Goal: Task Accomplishment & Management: Use online tool/utility

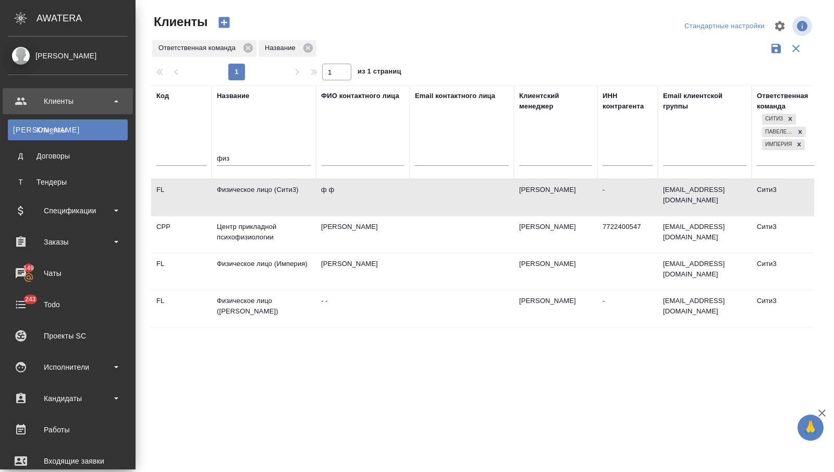
select select "RU"
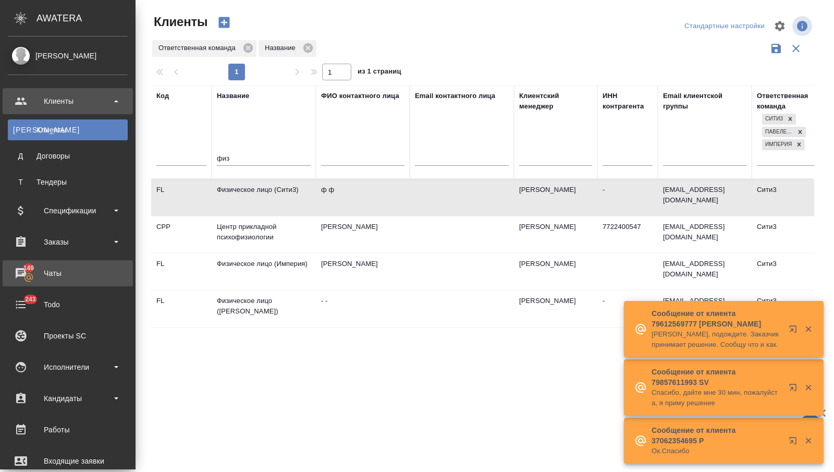
click at [53, 267] on div "Чаты" at bounding box center [68, 273] width 120 height 16
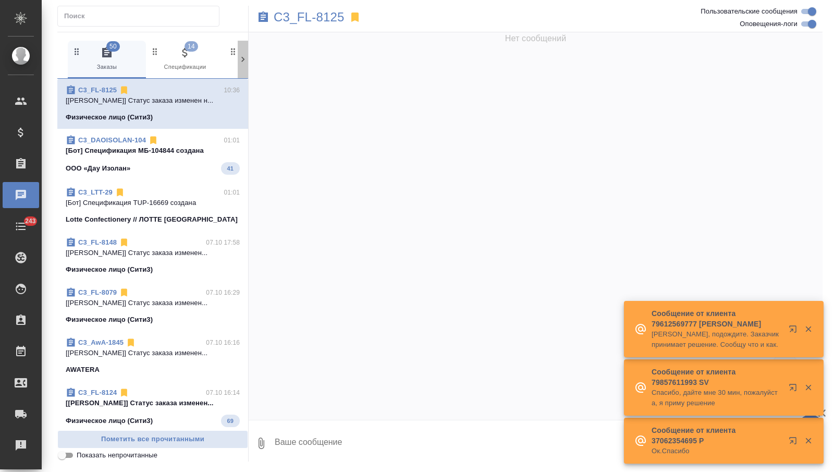
click at [239, 57] on icon at bounding box center [243, 59] width 10 height 10
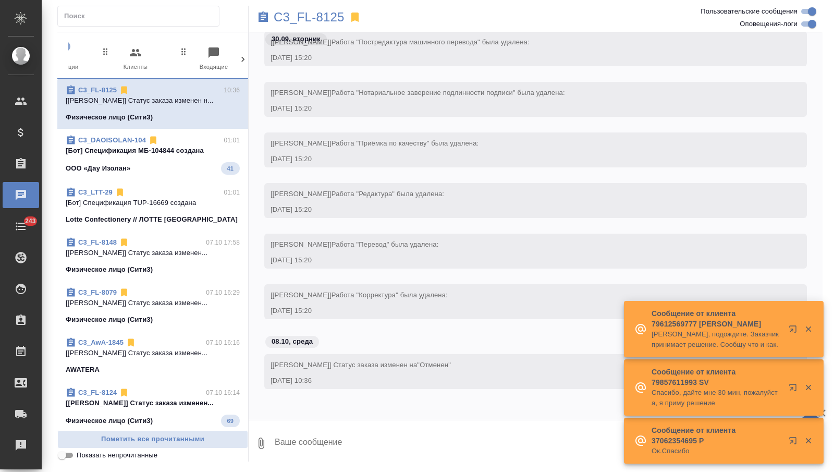
click at [239, 57] on icon at bounding box center [243, 59] width 10 height 10
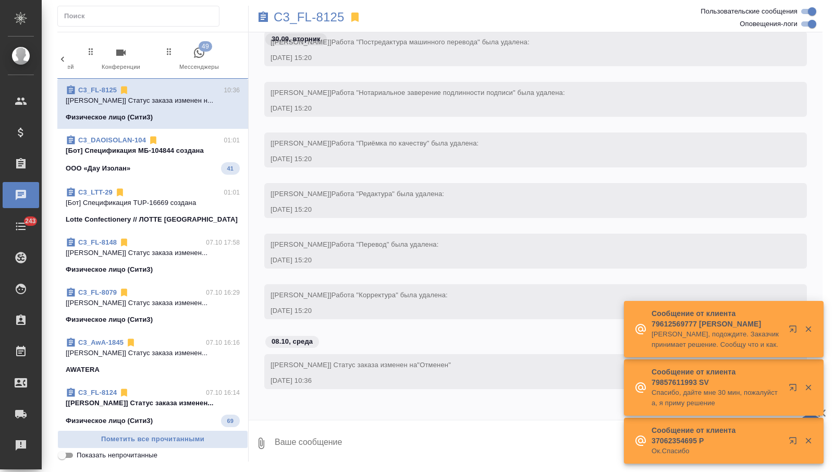
click at [211, 58] on span "49 Мессенджеры" at bounding box center [199, 59] width 70 height 26
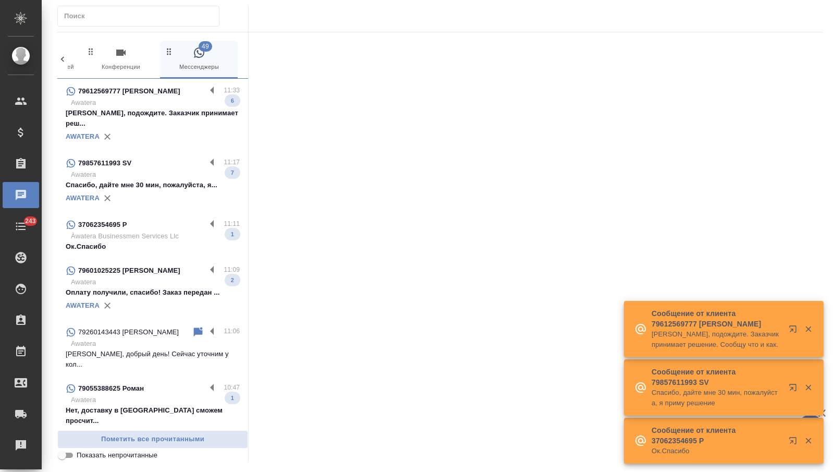
click at [168, 98] on p "Awatera" at bounding box center [155, 103] width 169 height 10
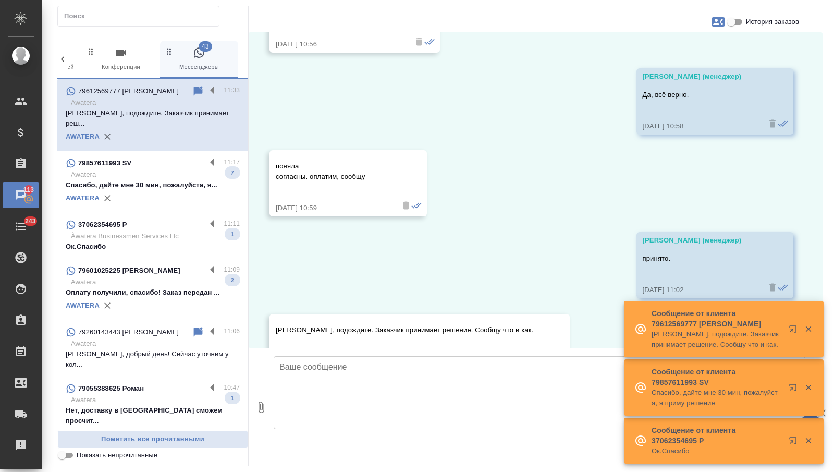
scroll to position [902, 0]
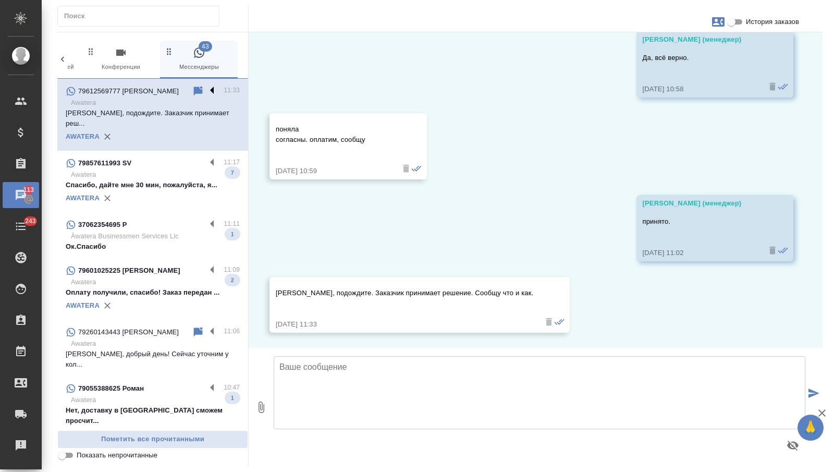
click at [211, 91] on label at bounding box center [215, 91] width 18 height 12
click at [0, 0] on input "checkbox" at bounding box center [0, 0] width 0 height 0
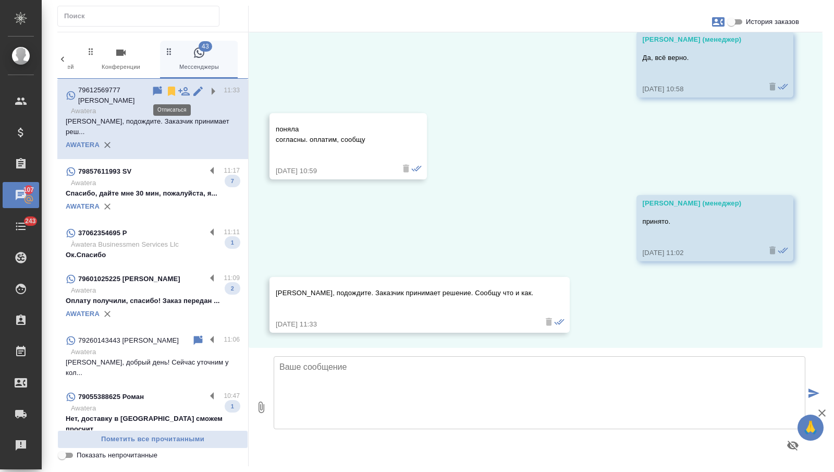
click at [172, 89] on icon at bounding box center [171, 91] width 7 height 9
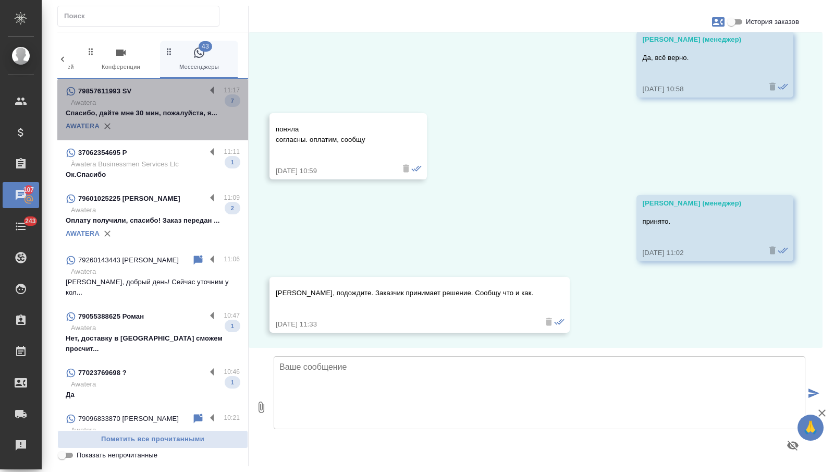
click at [154, 115] on p "Спасибо, дайте мне 30 мин, пожалуйста, я..." at bounding box center [153, 113] width 174 height 10
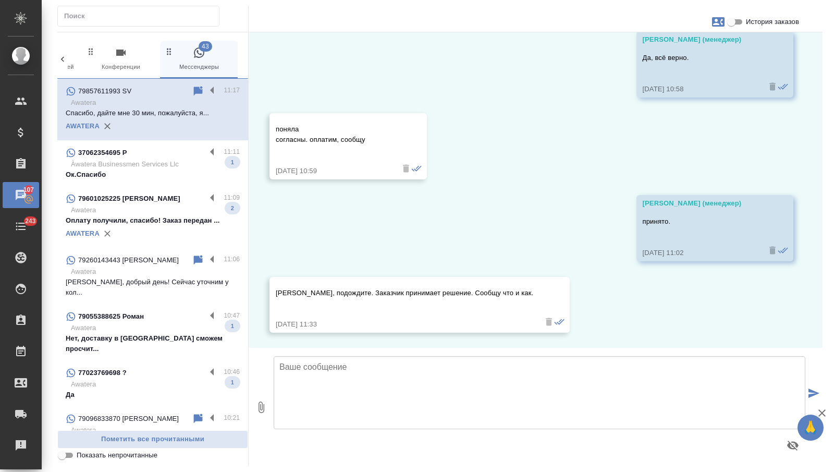
scroll to position [832, 0]
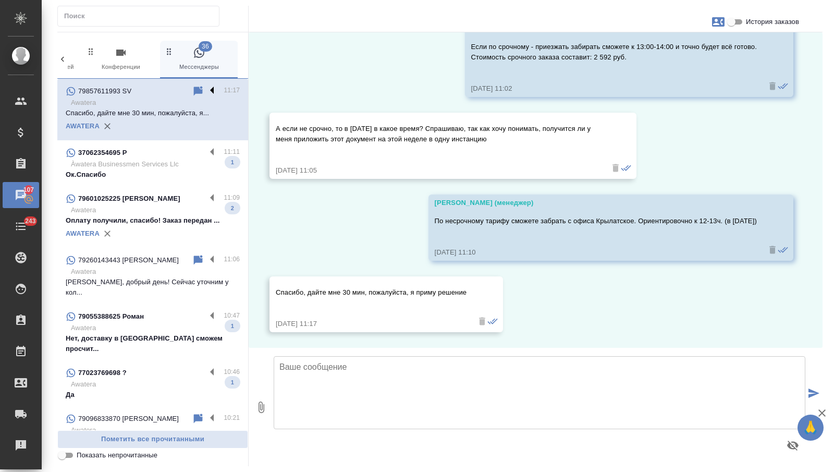
click at [210, 88] on label at bounding box center [215, 91] width 18 height 12
click at [0, 0] on input "checkbox" at bounding box center [0, 0] width 0 height 0
click at [172, 90] on icon at bounding box center [171, 91] width 7 height 9
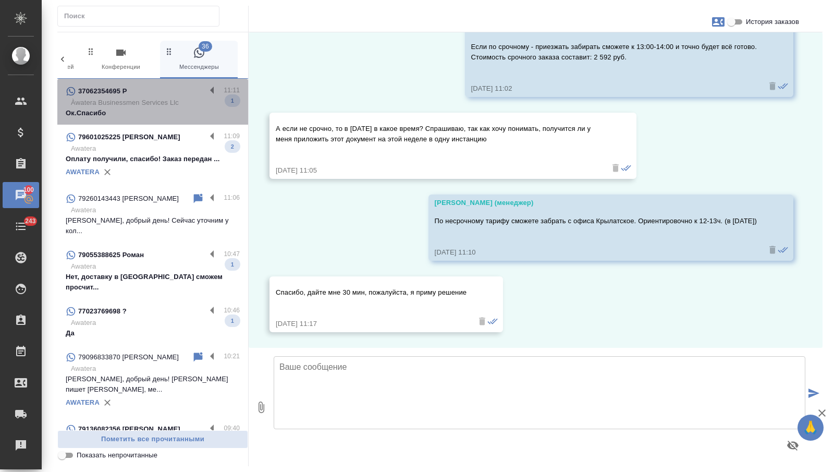
click at [170, 110] on p "Ок.Спасибо" at bounding box center [153, 113] width 174 height 10
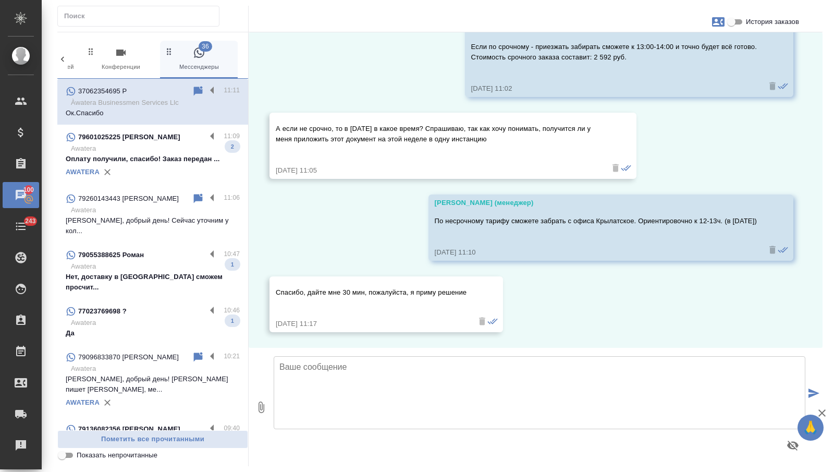
scroll to position [184, 0]
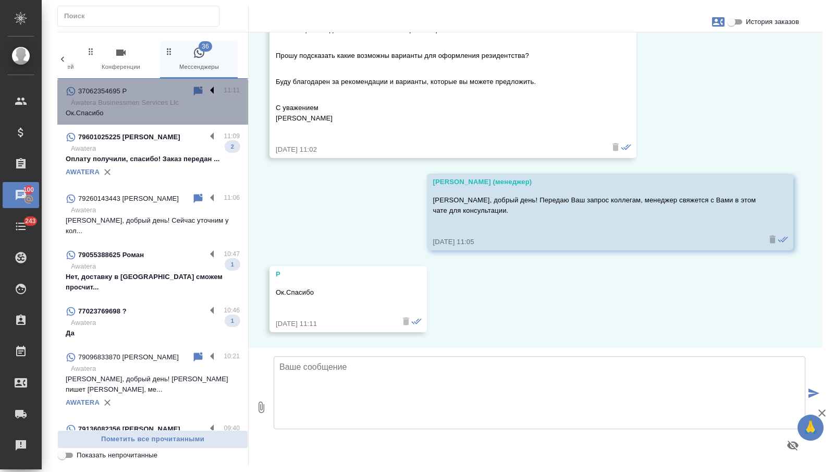
click at [211, 88] on label at bounding box center [215, 91] width 18 height 12
click at [0, 0] on input "checkbox" at bounding box center [0, 0] width 0 height 0
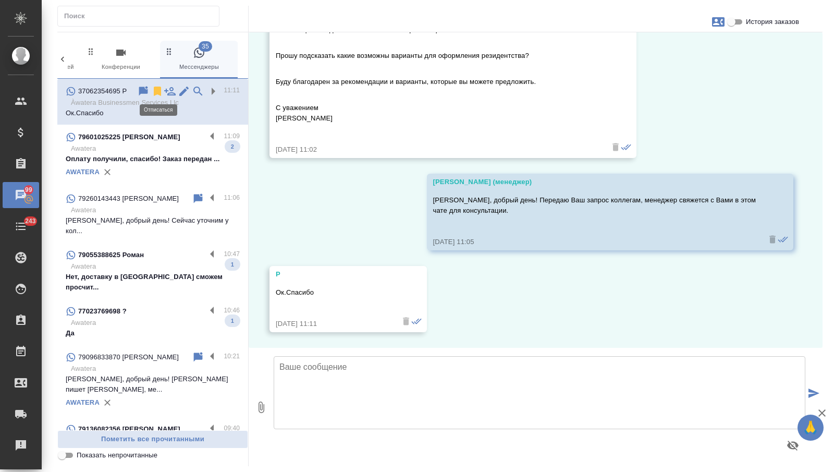
click at [159, 90] on icon at bounding box center [157, 91] width 7 height 9
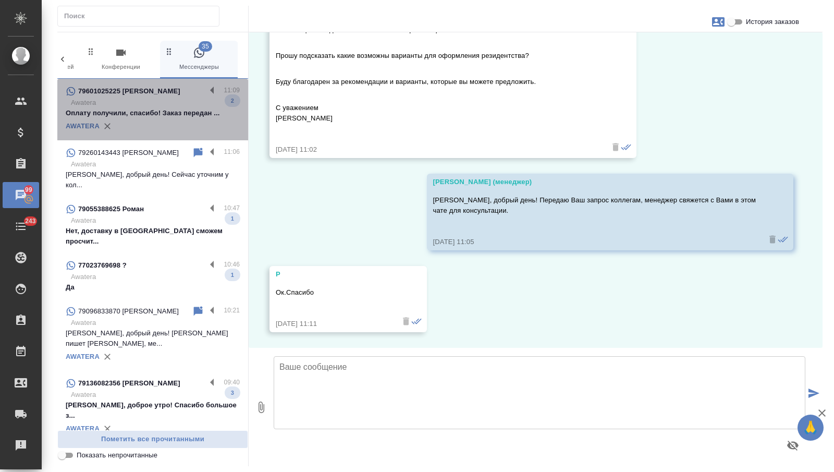
click at [174, 114] on p "Оплату получили, спасибо! Заказ передан ..." at bounding box center [153, 113] width 174 height 10
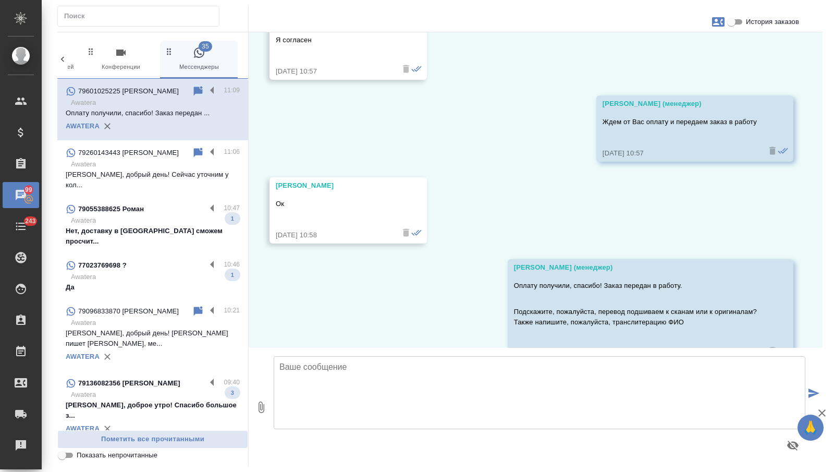
scroll to position [983, 0]
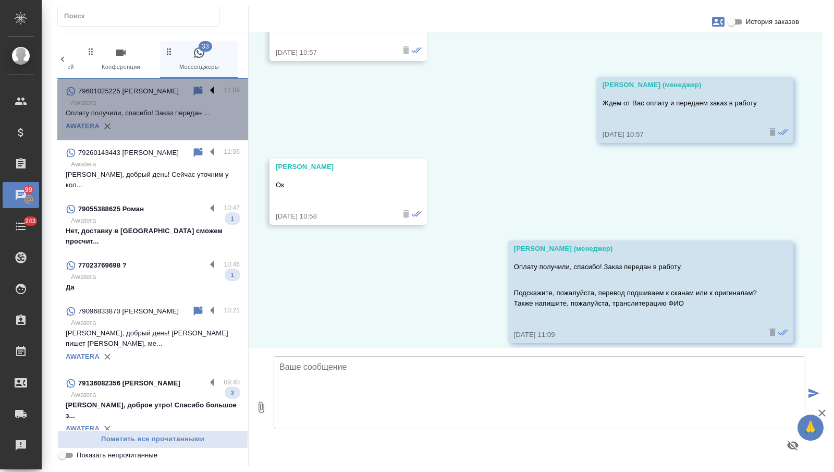
click at [213, 89] on label at bounding box center [215, 91] width 18 height 12
click at [0, 0] on input "checkbox" at bounding box center [0, 0] width 0 height 0
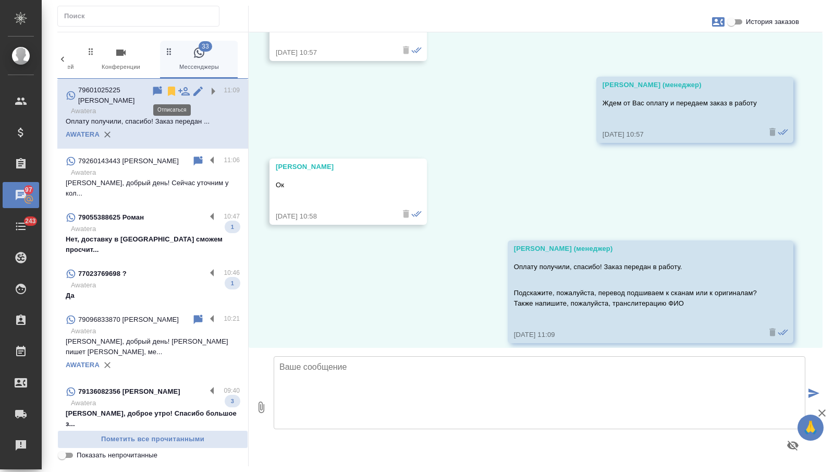
click at [169, 90] on icon at bounding box center [171, 91] width 7 height 9
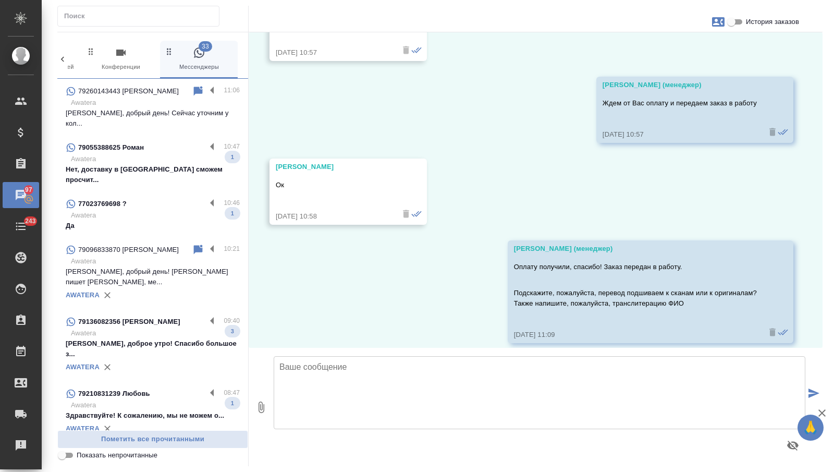
click at [164, 154] on p "Awatera" at bounding box center [155, 159] width 169 height 10
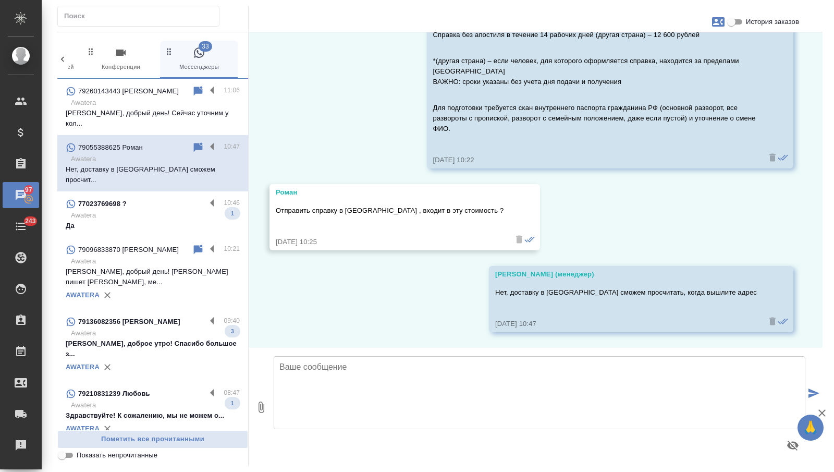
scroll to position [967, 0]
click at [210, 141] on label at bounding box center [215, 147] width 18 height 12
click at [0, 0] on input "checkbox" at bounding box center [0, 0] width 0 height 0
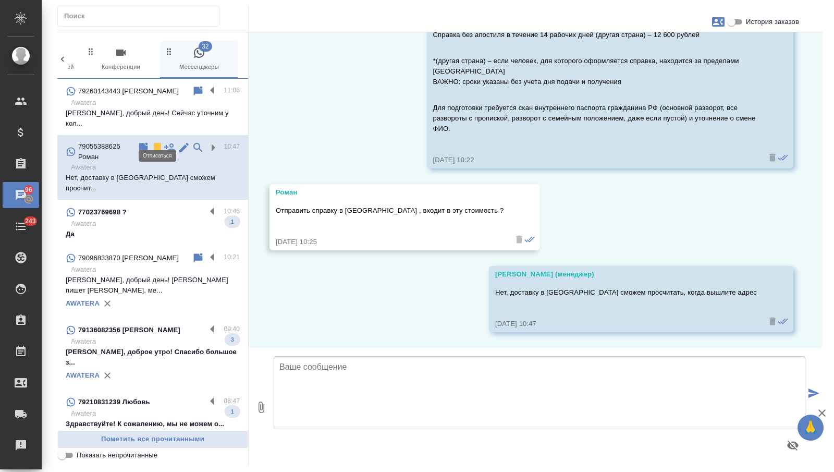
click at [156, 143] on icon at bounding box center [157, 147] width 7 height 9
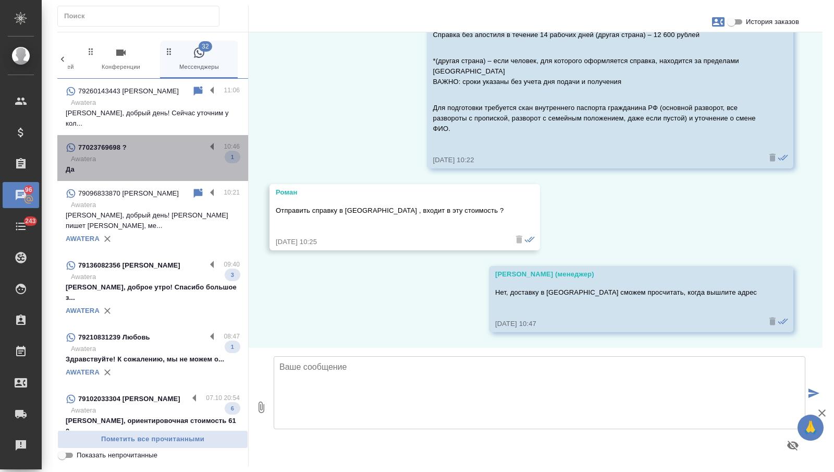
click at [153, 154] on p "Awatera" at bounding box center [155, 159] width 169 height 10
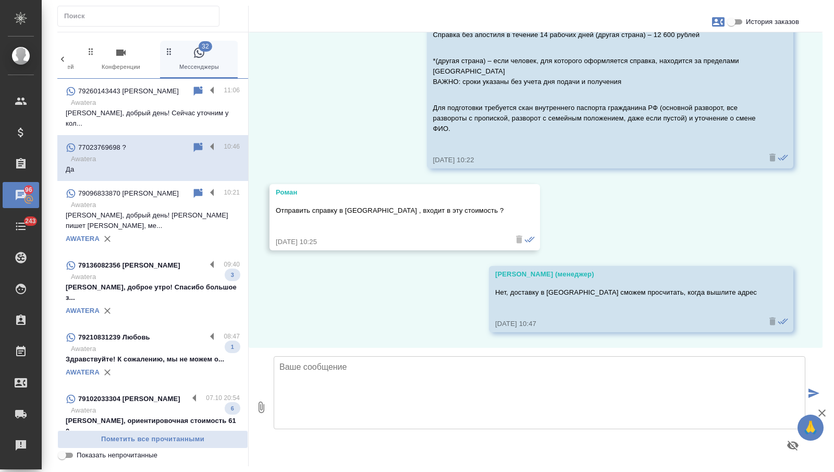
scroll to position [996, 0]
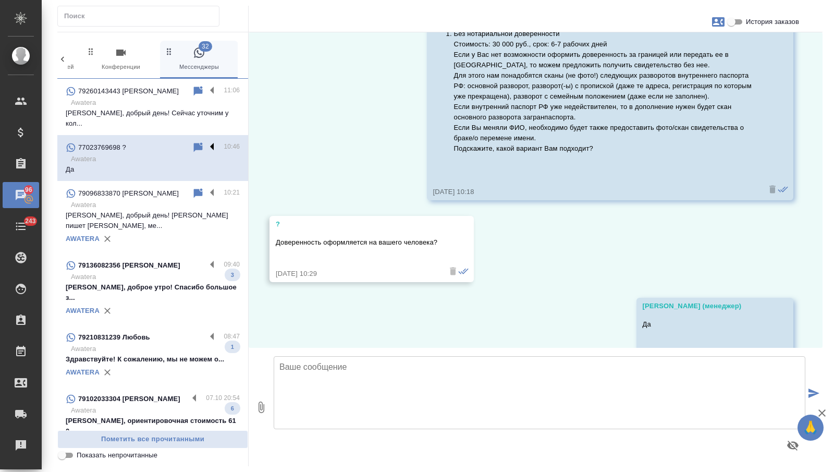
click at [212, 141] on label at bounding box center [215, 147] width 18 height 12
click at [0, 0] on input "checkbox" at bounding box center [0, 0] width 0 height 0
click at [157, 143] on icon at bounding box center [157, 147] width 7 height 9
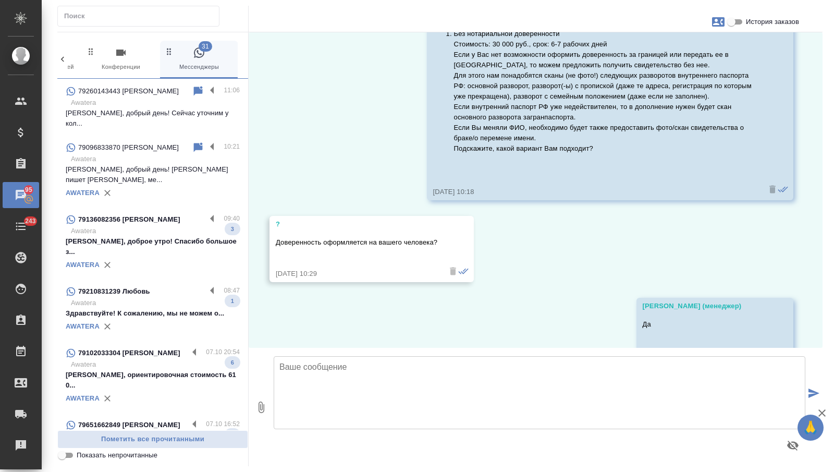
click at [164, 214] on p "79136082356 [PERSON_NAME]" at bounding box center [129, 219] width 102 height 10
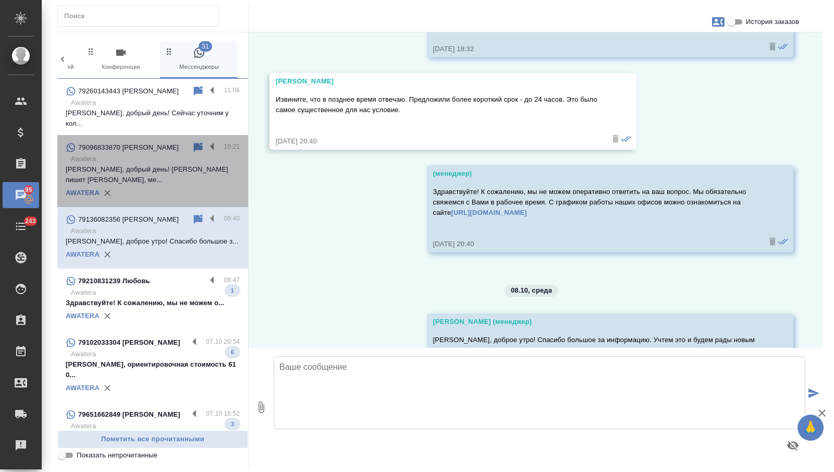
click at [164, 185] on div "AWATERA" at bounding box center [153, 193] width 174 height 16
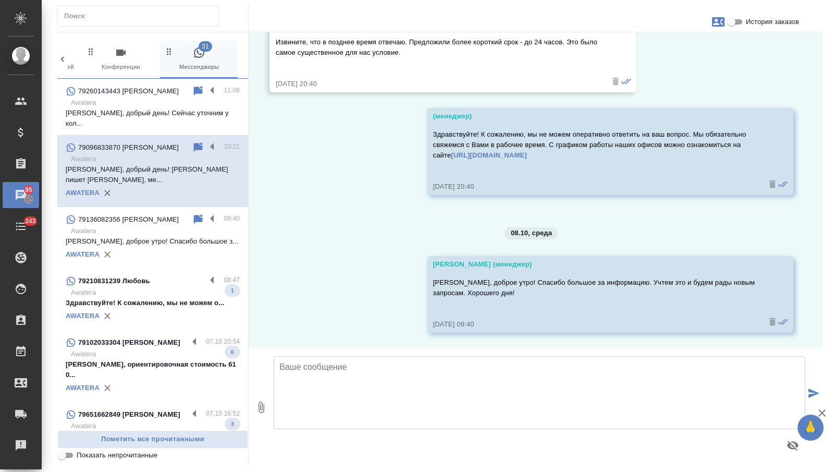
scroll to position [0, 0]
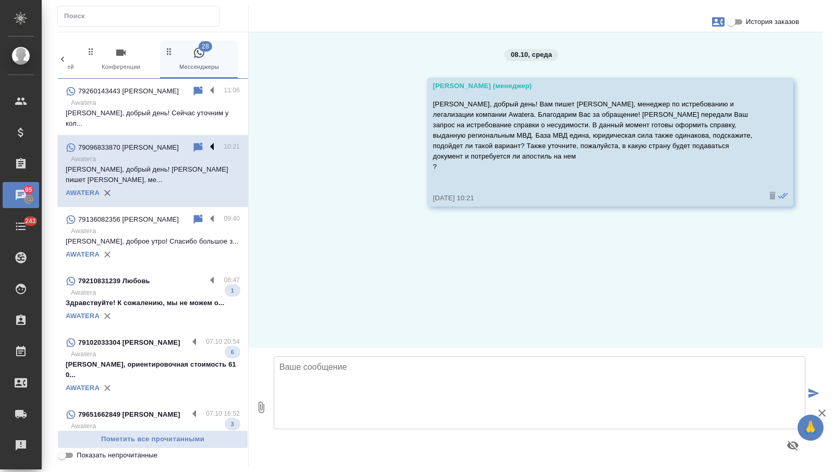
click at [212, 141] on label at bounding box center [215, 147] width 18 height 12
click at [0, 0] on input "checkbox" at bounding box center [0, 0] width 0 height 0
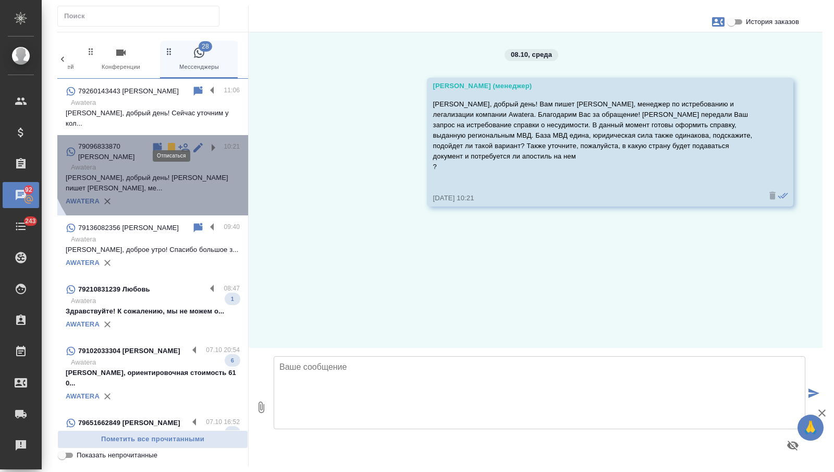
click at [173, 143] on icon at bounding box center [171, 147] width 7 height 9
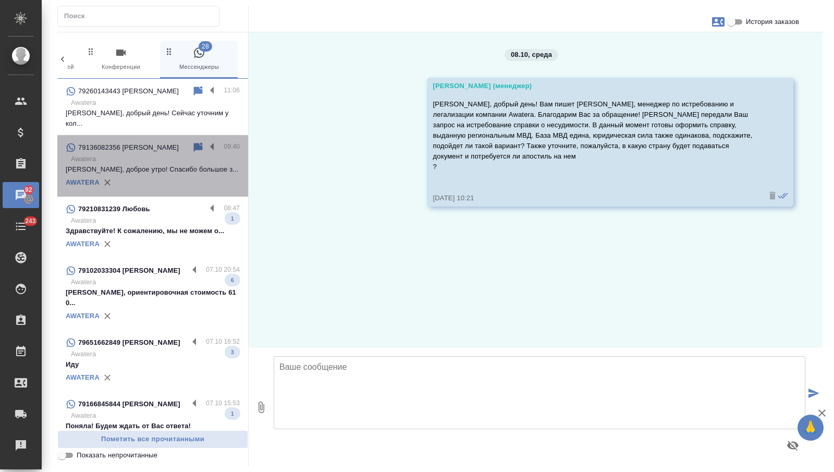
click at [150, 165] on p "[PERSON_NAME], доброе утро! Спасибо большое з..." at bounding box center [153, 169] width 174 height 10
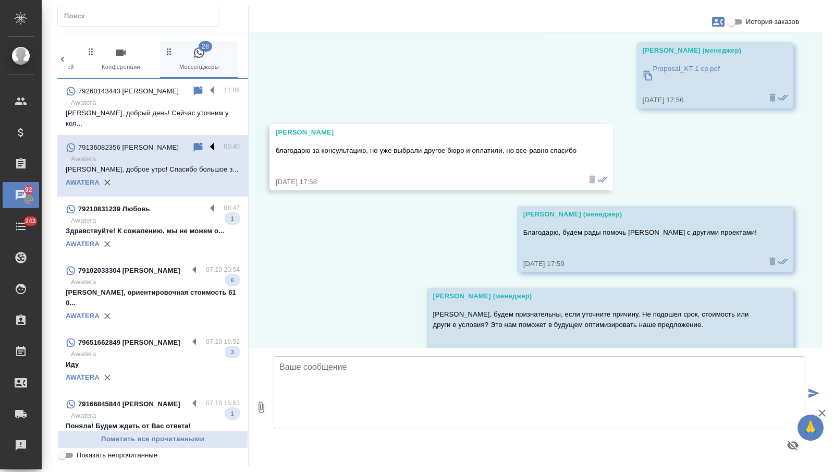
scroll to position [1429, 0]
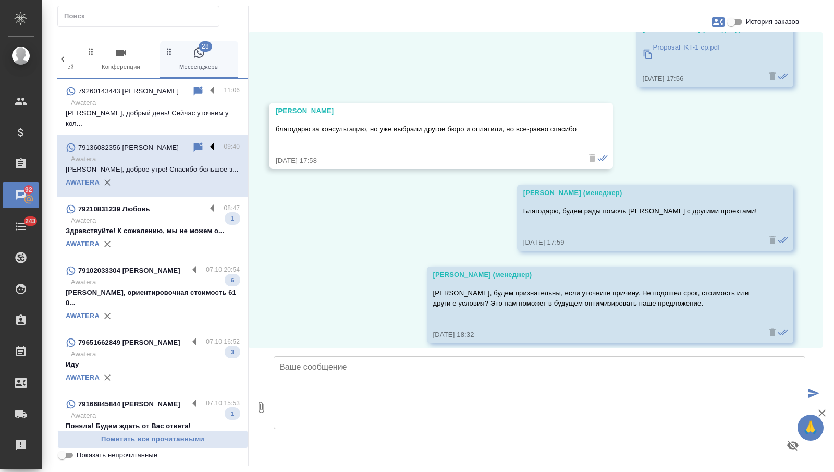
click at [210, 141] on label at bounding box center [215, 147] width 18 height 12
click at [0, 0] on input "checkbox" at bounding box center [0, 0] width 0 height 0
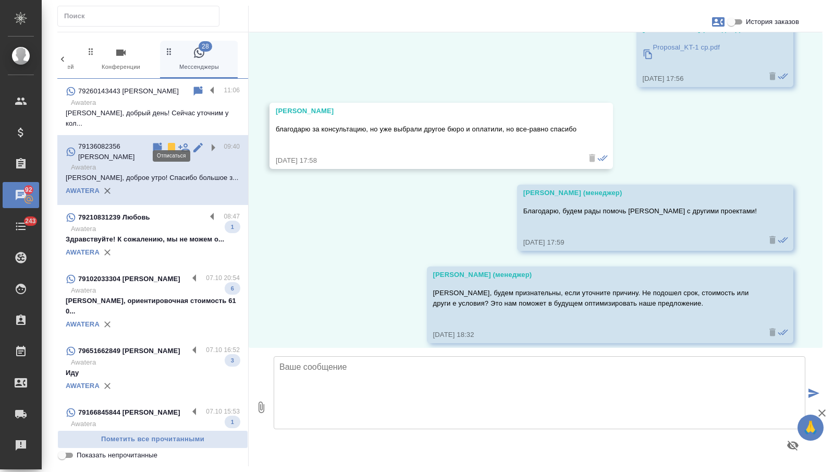
click at [168, 141] on icon at bounding box center [171, 147] width 13 height 13
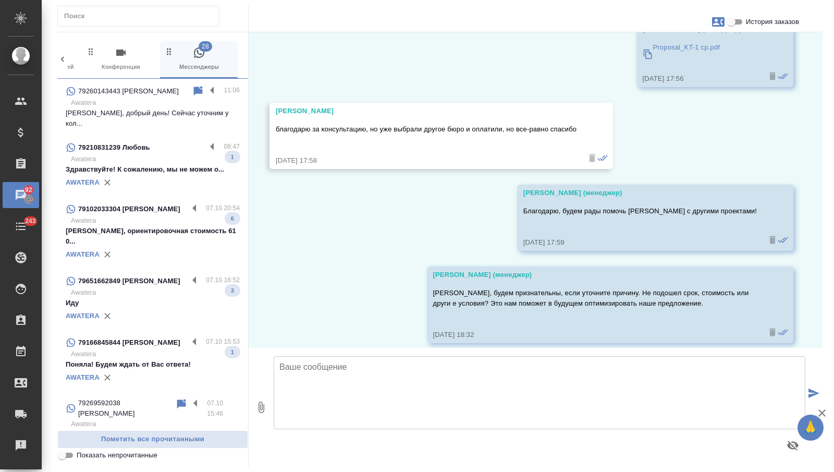
click at [155, 164] on p "Здравствуйте! К сожалению, мы не можем о..." at bounding box center [153, 169] width 174 height 10
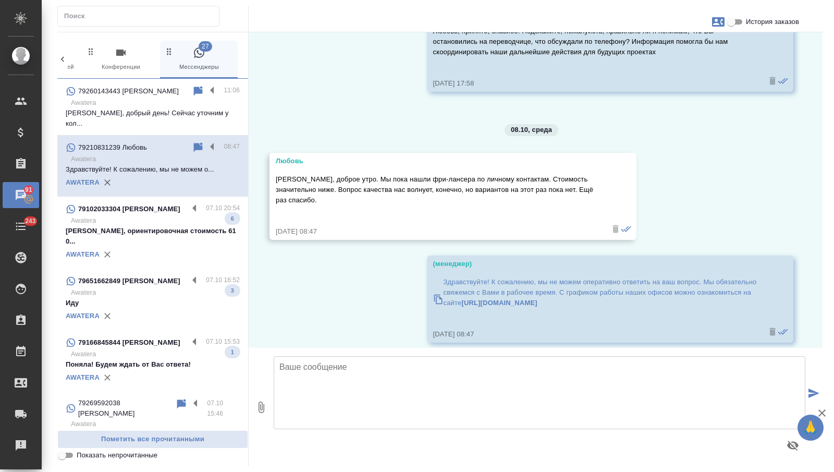
scroll to position [504, 0]
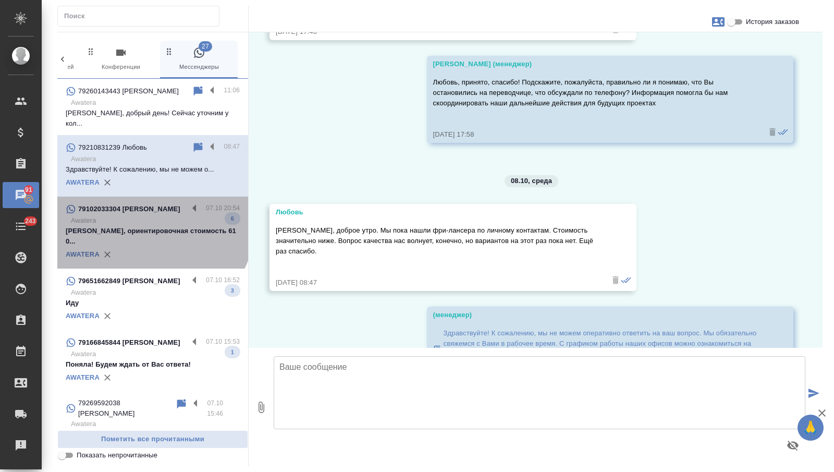
click at [149, 215] on p "Awatera" at bounding box center [155, 220] width 169 height 10
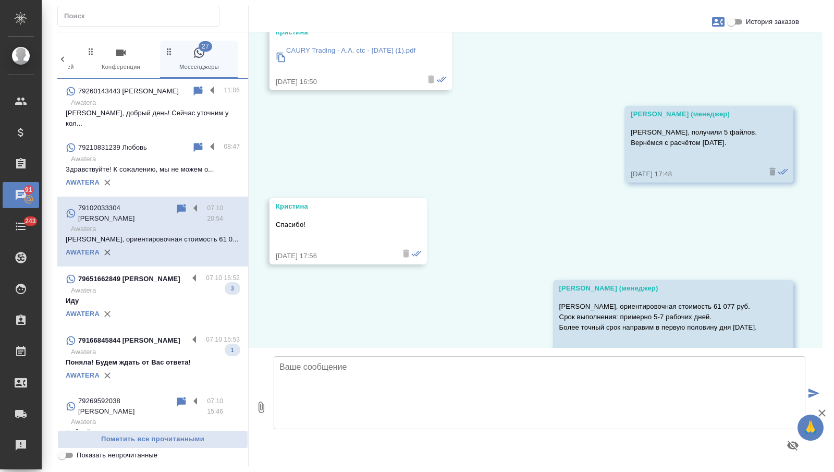
scroll to position [611, 0]
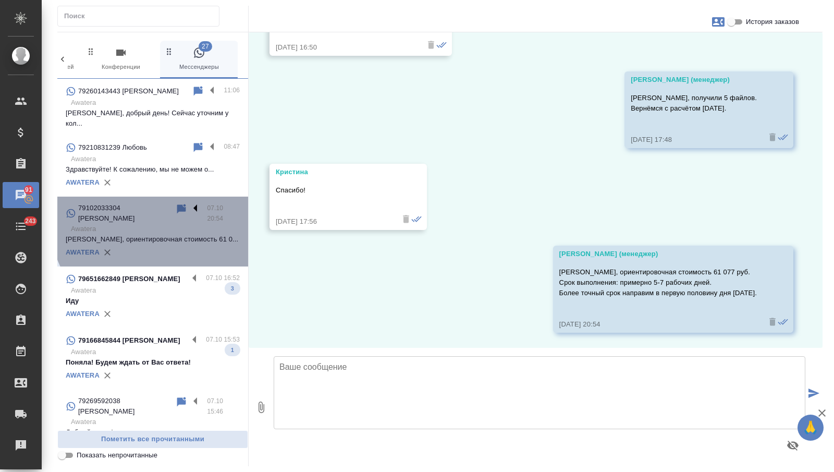
click at [195, 203] on label at bounding box center [198, 209] width 18 height 12
click at [0, 0] on input "checkbox" at bounding box center [0, 0] width 0 height 0
click at [161, 204] on icon at bounding box center [164, 208] width 7 height 9
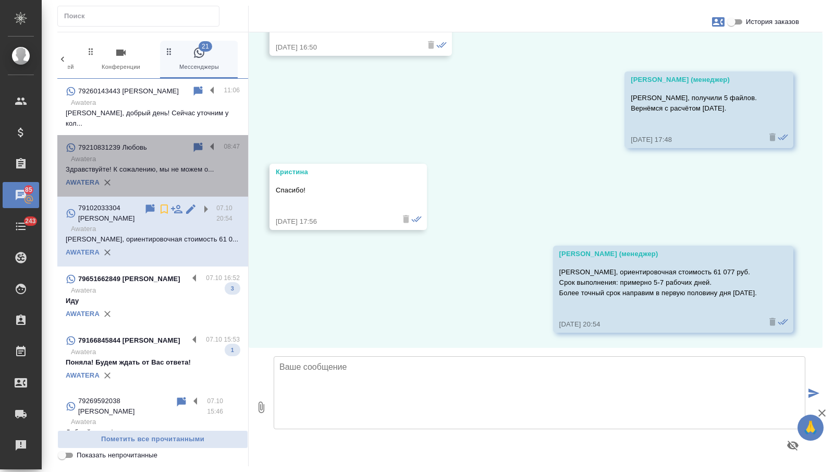
click at [163, 175] on div "AWATERA" at bounding box center [153, 183] width 174 height 16
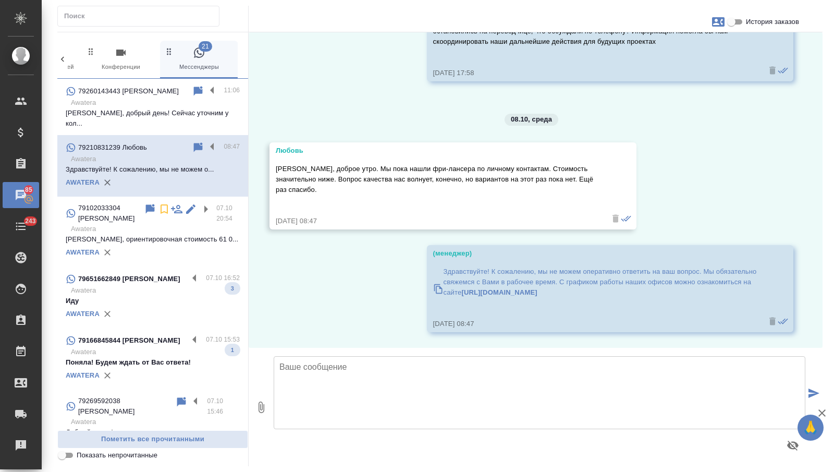
scroll to position [555, 0]
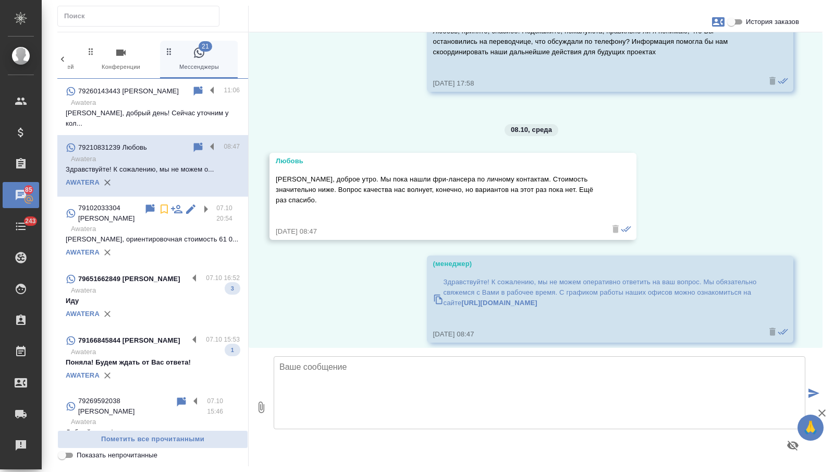
click at [348, 384] on textarea at bounding box center [540, 392] width 532 height 73
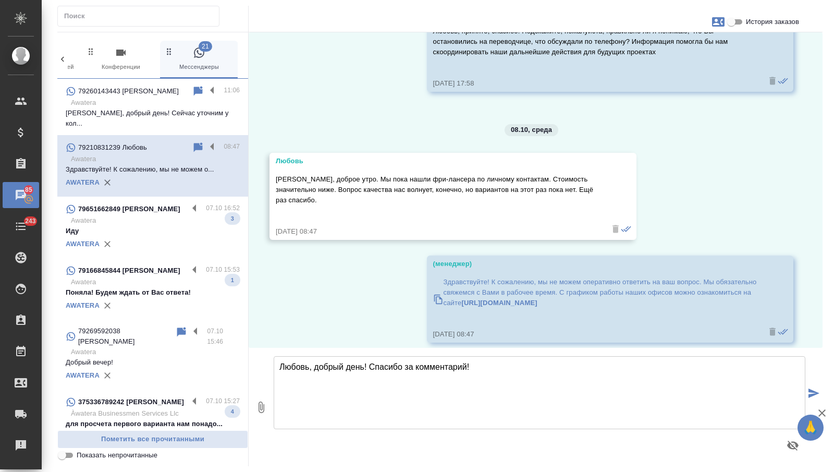
type textarea "Любовь, добрый день! Спасибо за комментарий!"
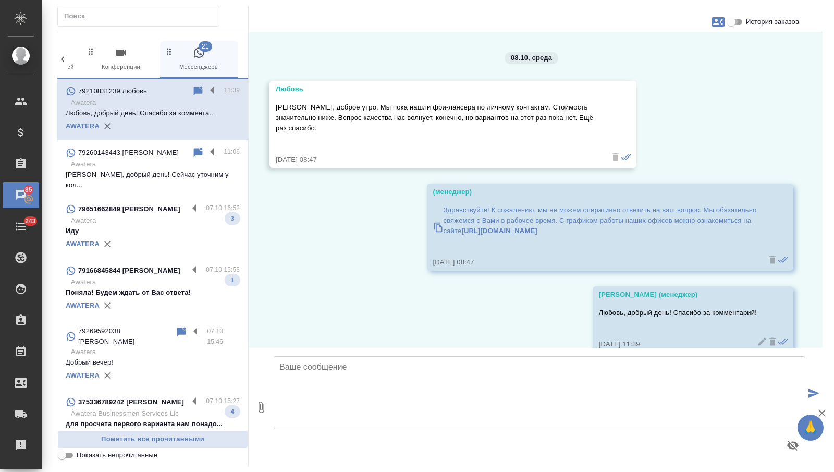
click at [734, 16] on input "История заказов" at bounding box center [732, 22] width 38 height 13
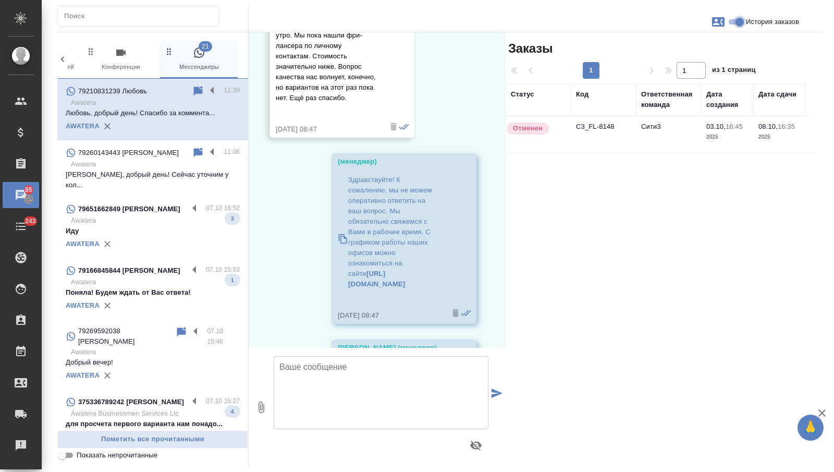
click at [737, 20] on input "История заказов" at bounding box center [740, 22] width 38 height 13
checkbox input "false"
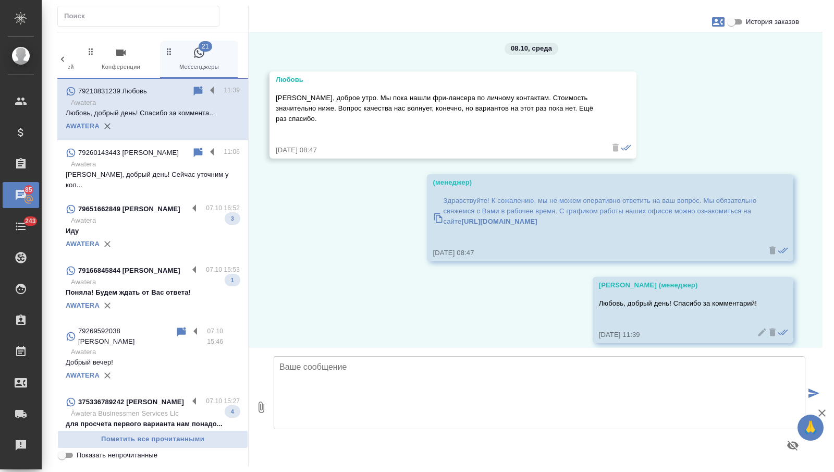
click at [150, 215] on p "Awatera" at bounding box center [155, 220] width 169 height 10
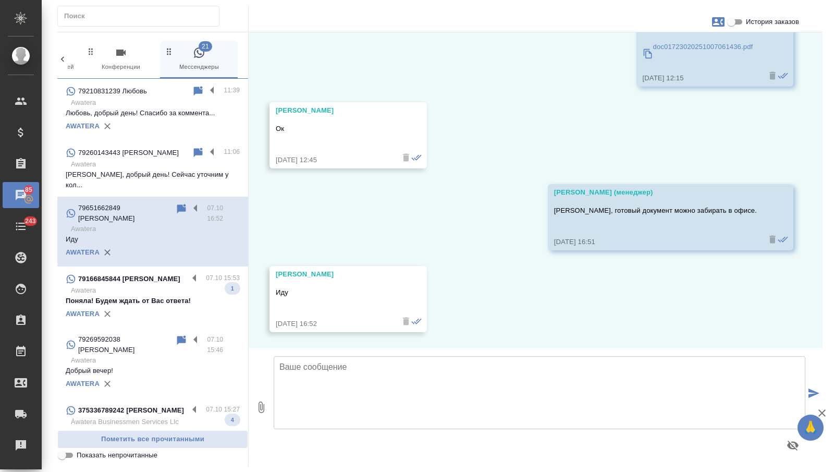
scroll to position [576, 0]
click at [196, 203] on label at bounding box center [198, 209] width 18 height 12
click at [0, 0] on input "checkbox" at bounding box center [0, 0] width 0 height 0
click at [162, 204] on icon at bounding box center [164, 208] width 7 height 9
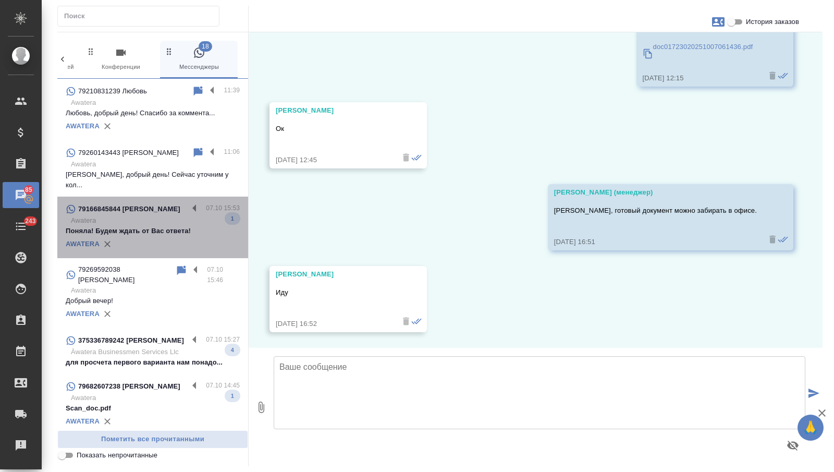
click at [154, 226] on p "Поняла! Будем ждать от Вас ответа!" at bounding box center [153, 231] width 174 height 10
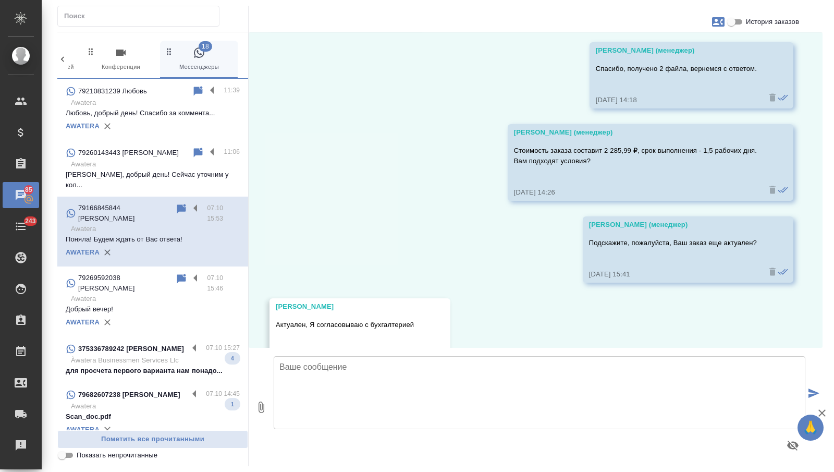
scroll to position [556, 0]
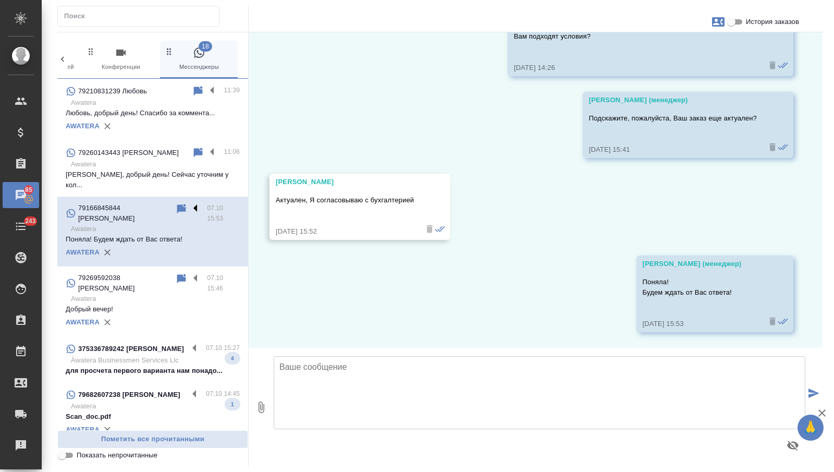
click at [196, 203] on label at bounding box center [198, 209] width 18 height 12
click at [0, 0] on input "checkbox" at bounding box center [0, 0] width 0 height 0
click at [161, 204] on icon at bounding box center [164, 208] width 7 height 9
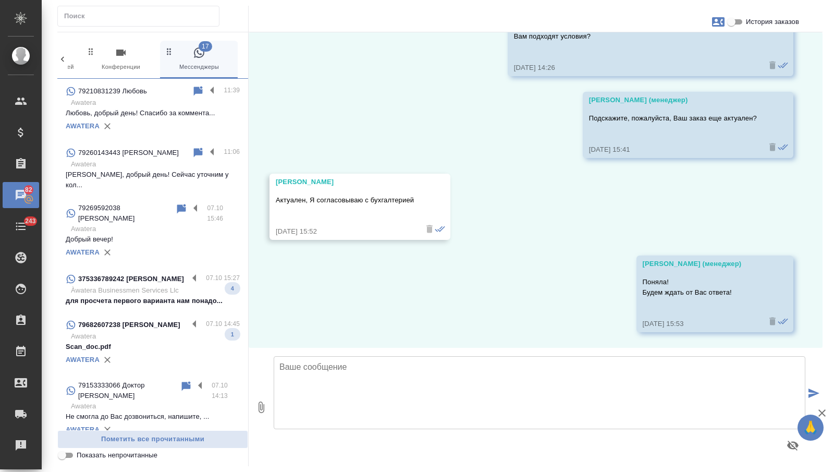
click at [129, 234] on p "Добрый вечер!" at bounding box center [153, 239] width 174 height 10
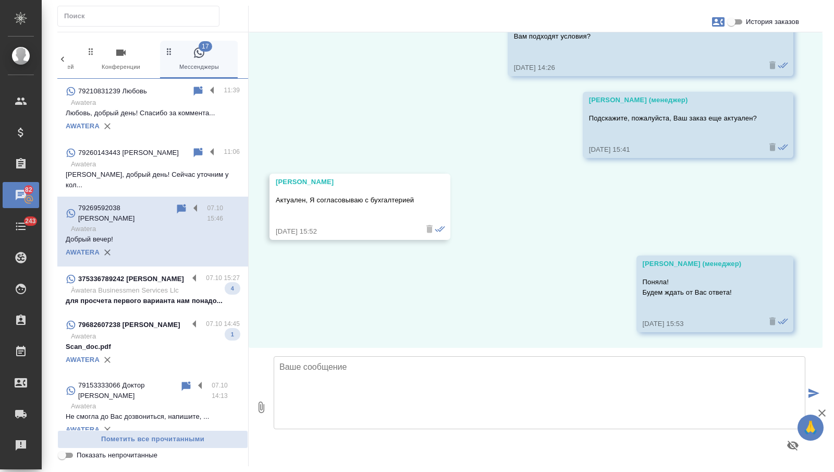
scroll to position [0, 0]
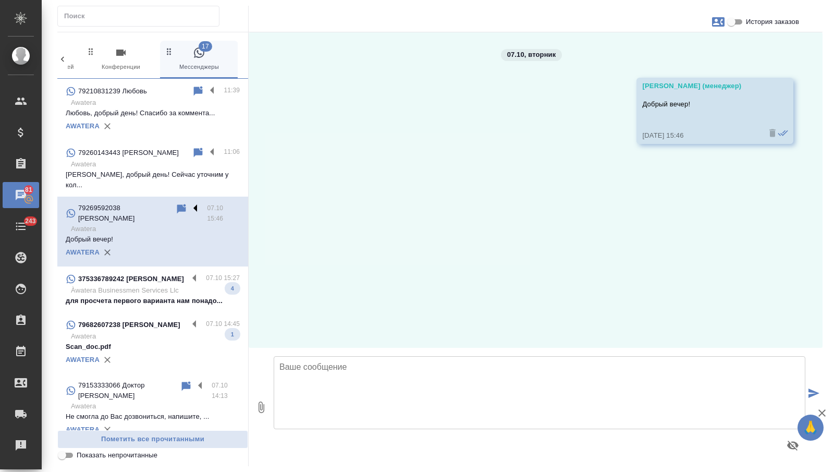
click at [193, 203] on label at bounding box center [198, 209] width 18 height 12
click at [0, 0] on input "checkbox" at bounding box center [0, 0] width 0 height 0
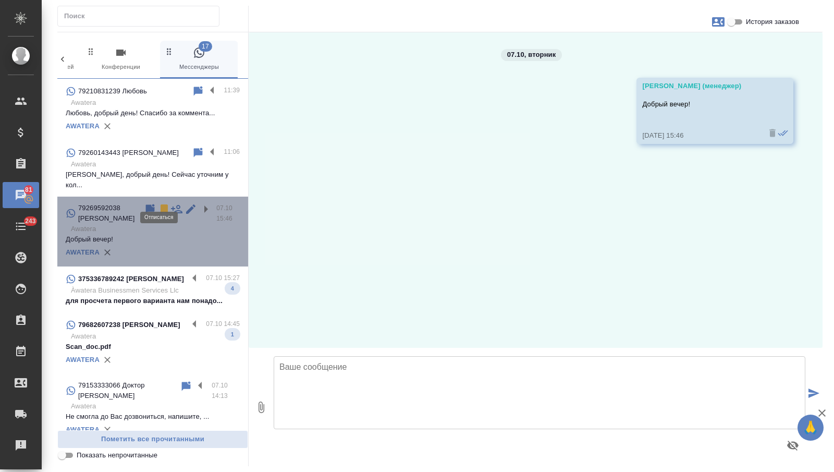
click at [161, 204] on icon at bounding box center [164, 208] width 7 height 9
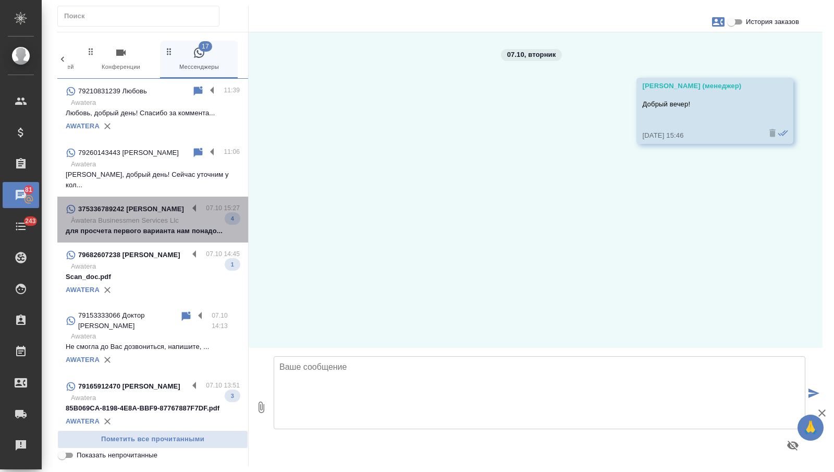
click at [155, 215] on p "Àwatera Businessmen Services Llc" at bounding box center [155, 220] width 169 height 10
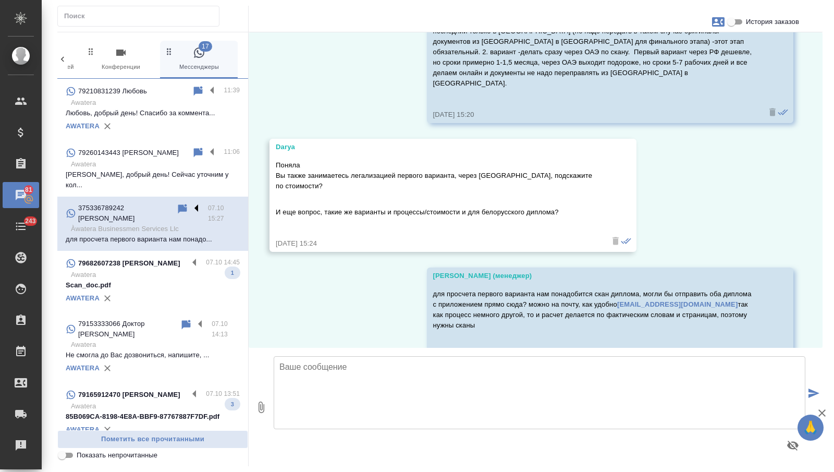
scroll to position [649, 0]
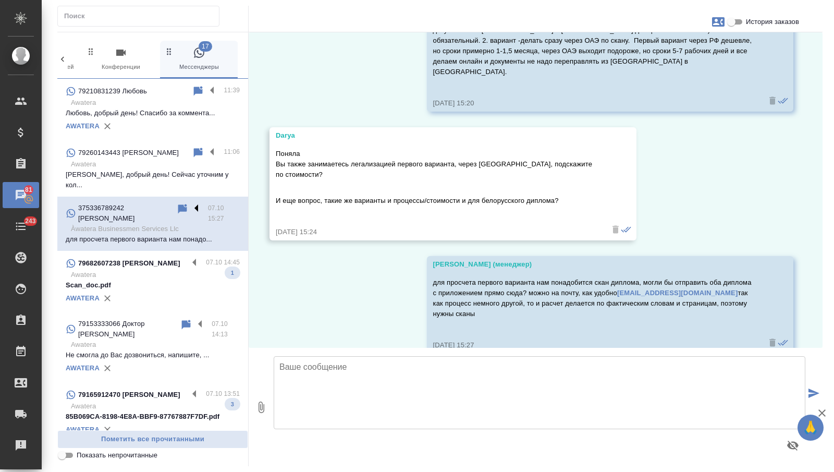
click at [194, 203] on label at bounding box center [199, 209] width 18 height 12
click at [0, 0] on input "checkbox" at bounding box center [0, 0] width 0 height 0
click at [152, 204] on icon at bounding box center [155, 208] width 7 height 9
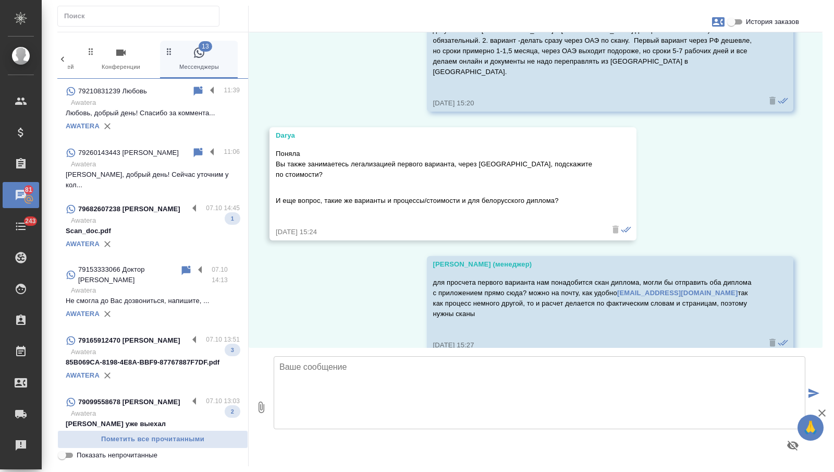
click at [154, 228] on p "Scan_doc.pdf" at bounding box center [153, 231] width 174 height 10
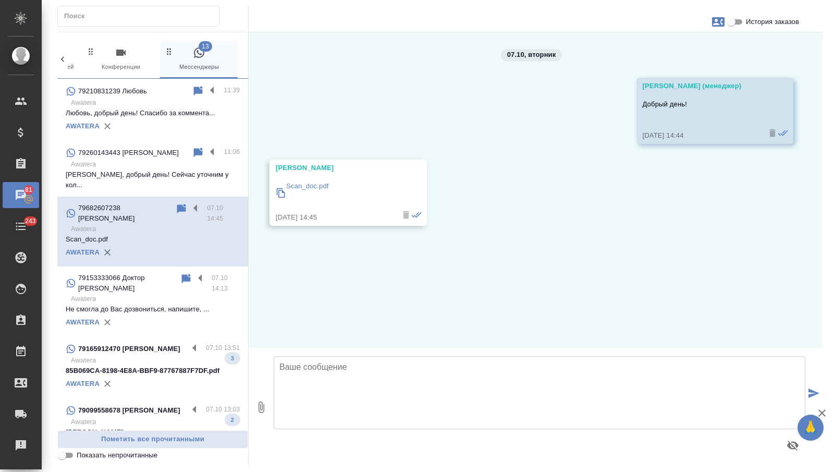
scroll to position [0, 0]
click at [205, 203] on label at bounding box center [198, 209] width 18 height 12
click at [0, 0] on input "checkbox" at bounding box center [0, 0] width 0 height 0
click at [168, 204] on icon at bounding box center [164, 208] width 7 height 9
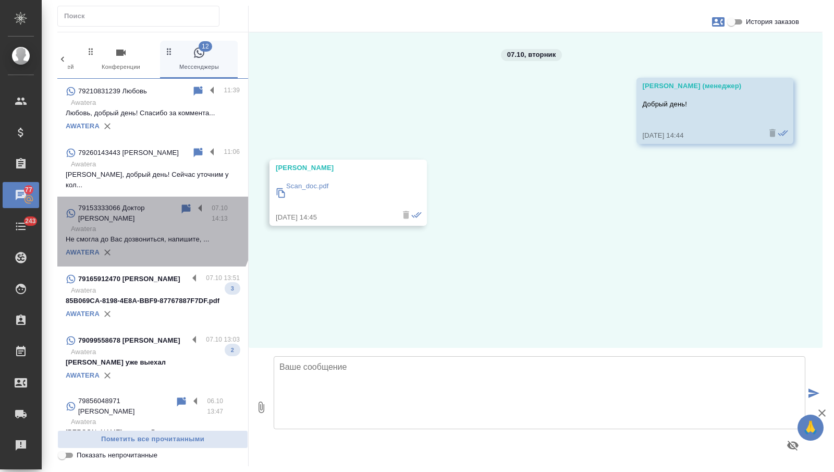
click at [142, 224] on p "Awatera" at bounding box center [155, 229] width 169 height 10
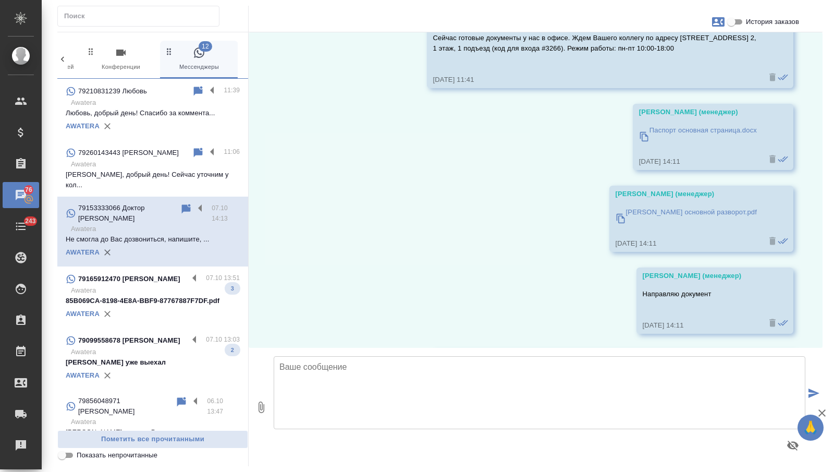
scroll to position [1100, 0]
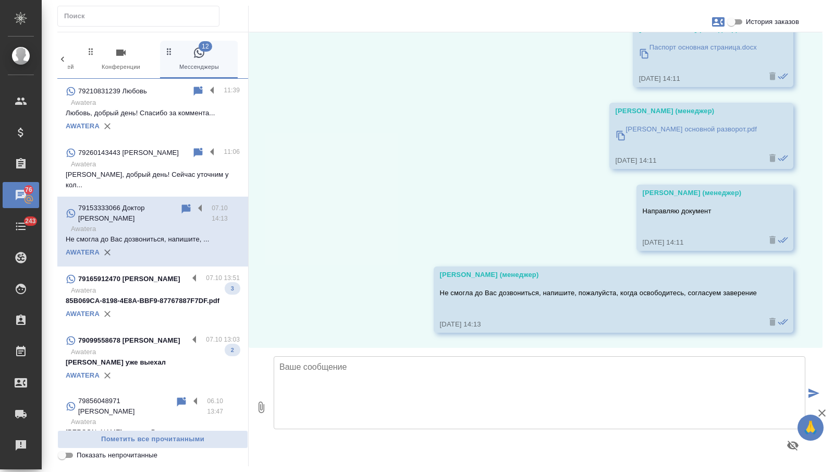
click at [174, 285] on p "Awatera" at bounding box center [155, 290] width 169 height 10
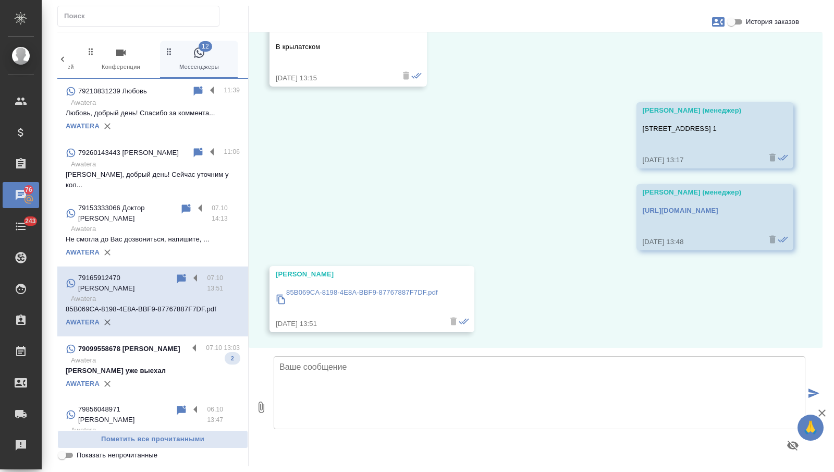
scroll to position [608, 0]
click at [193, 273] on label at bounding box center [198, 279] width 18 height 12
click at [0, 0] on input "checkbox" at bounding box center [0, 0] width 0 height 0
click at [161, 274] on icon at bounding box center [164, 278] width 7 height 9
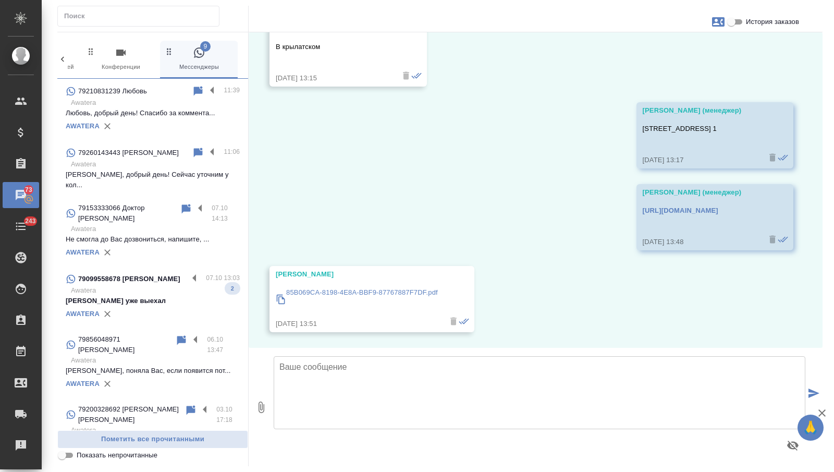
click at [159, 296] on p "[PERSON_NAME] уже выехал" at bounding box center [153, 301] width 174 height 10
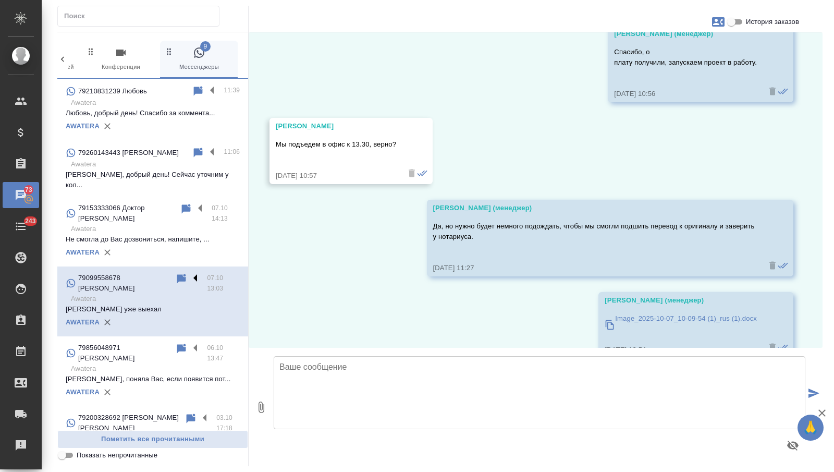
scroll to position [5148, 0]
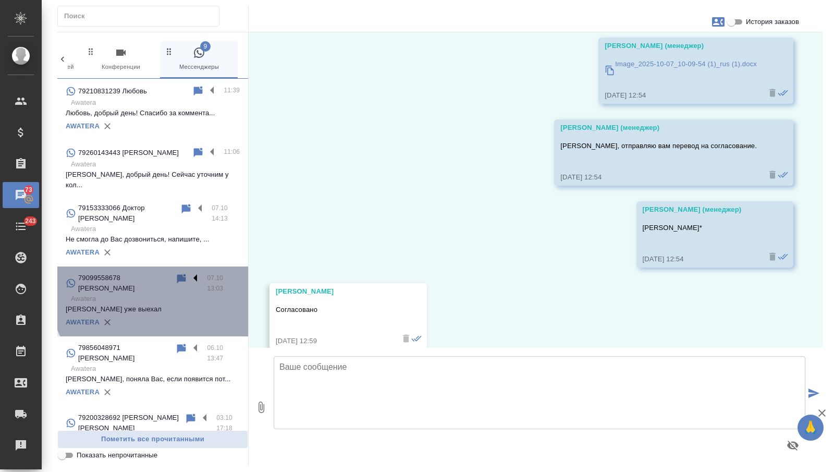
click at [193, 273] on label at bounding box center [198, 279] width 18 height 12
click at [0, 0] on input "checkbox" at bounding box center [0, 0] width 0 height 0
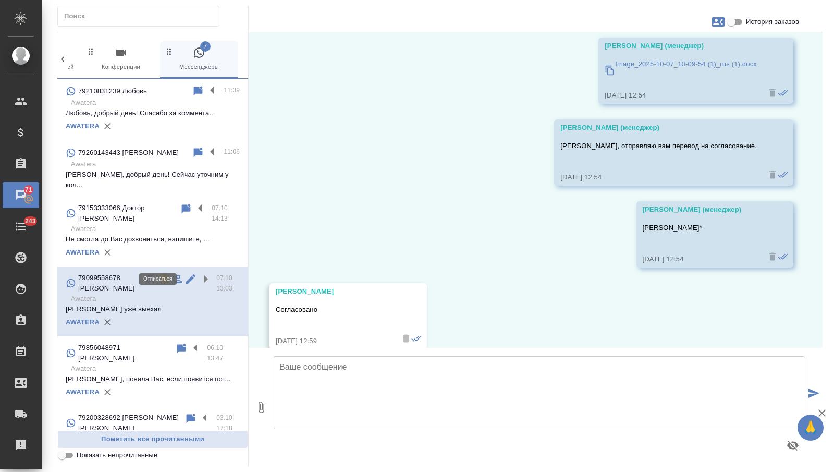
click at [161, 274] on icon at bounding box center [164, 278] width 7 height 9
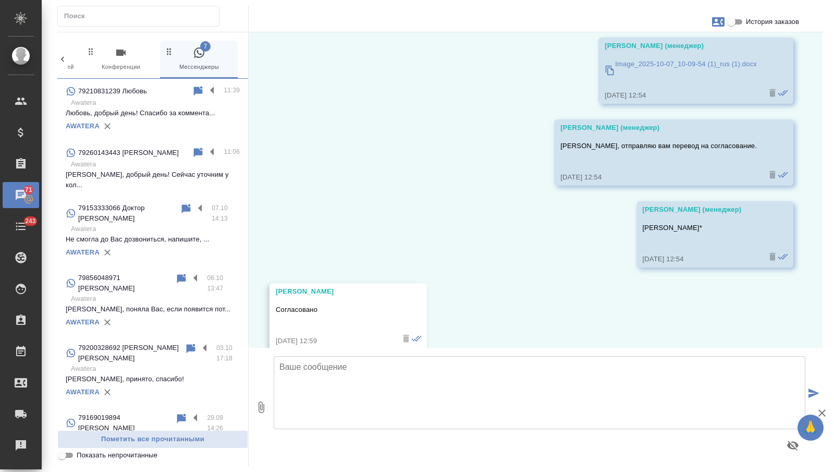
click at [154, 304] on p "[PERSON_NAME], поняла Вас, если появится пот..." at bounding box center [153, 309] width 174 height 10
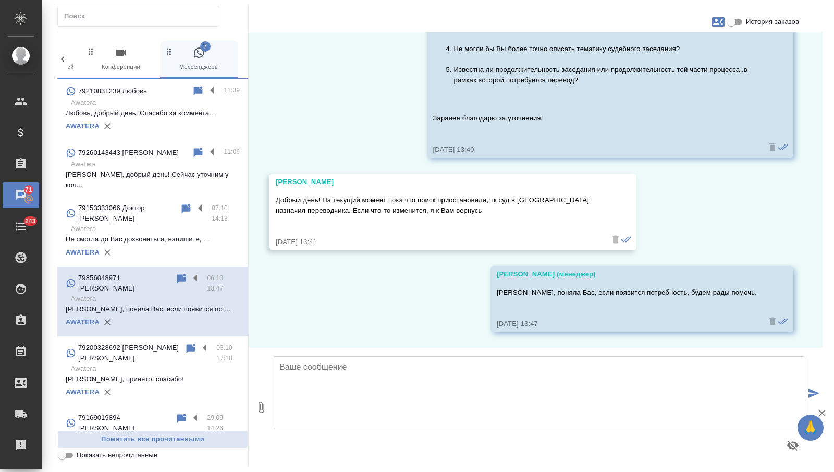
scroll to position [171, 0]
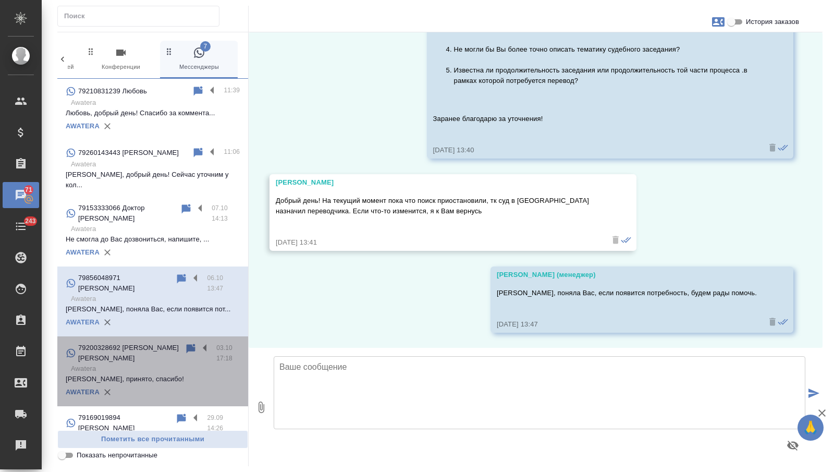
click at [144, 343] on p "79200328692 [PERSON_NAME] [PERSON_NAME]" at bounding box center [131, 353] width 106 height 21
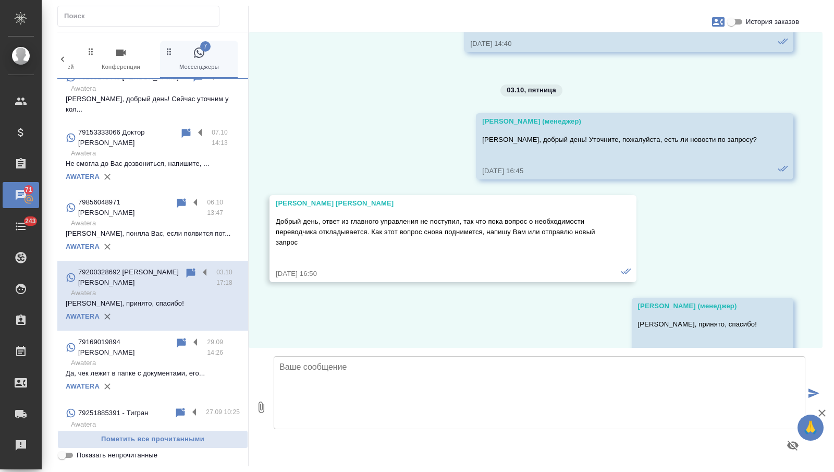
scroll to position [0, 0]
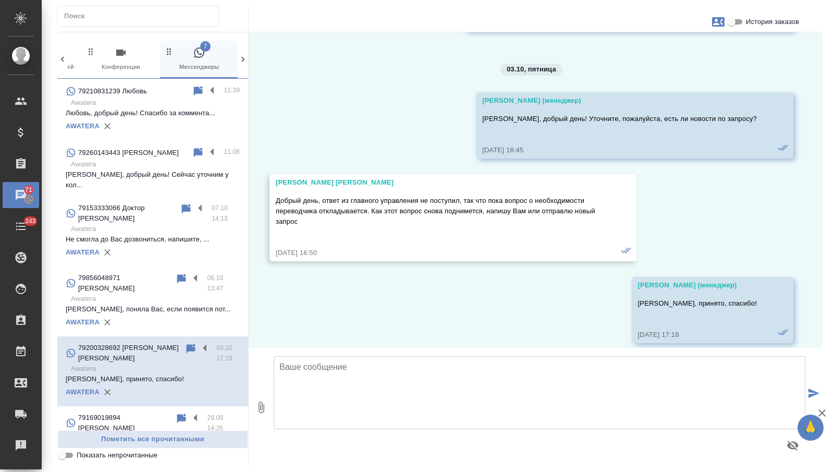
scroll to position [2312, 0]
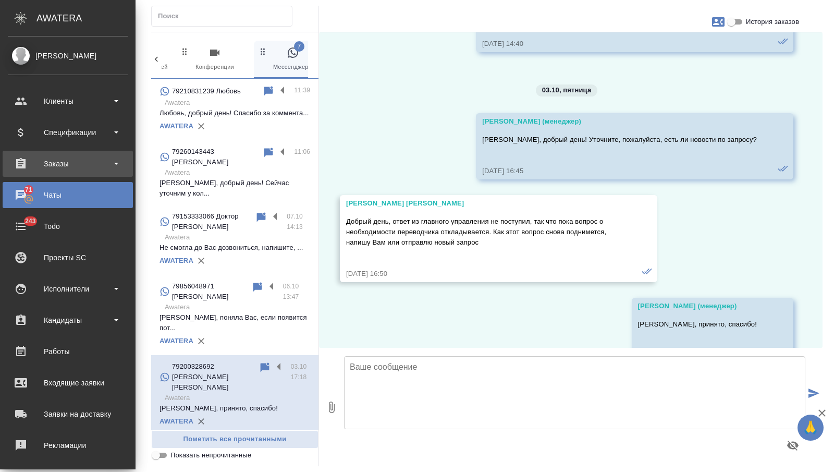
click at [33, 167] on div "Заказы" at bounding box center [68, 164] width 120 height 16
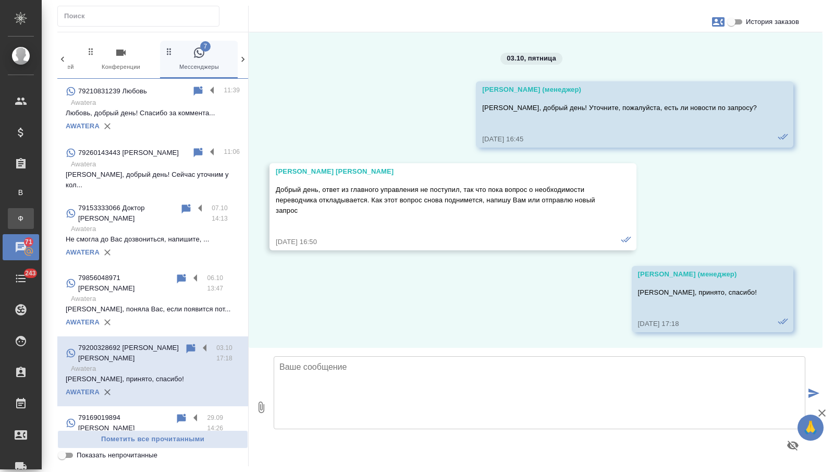
click at [16, 220] on div "Заказы физ. лиц" at bounding box center [8, 218] width 16 height 10
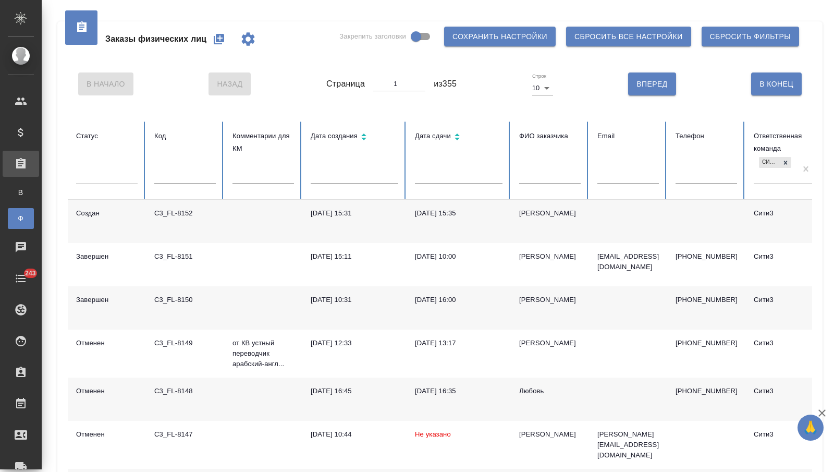
click at [361, 227] on td "07.10.2025, 15:31" at bounding box center [354, 221] width 104 height 43
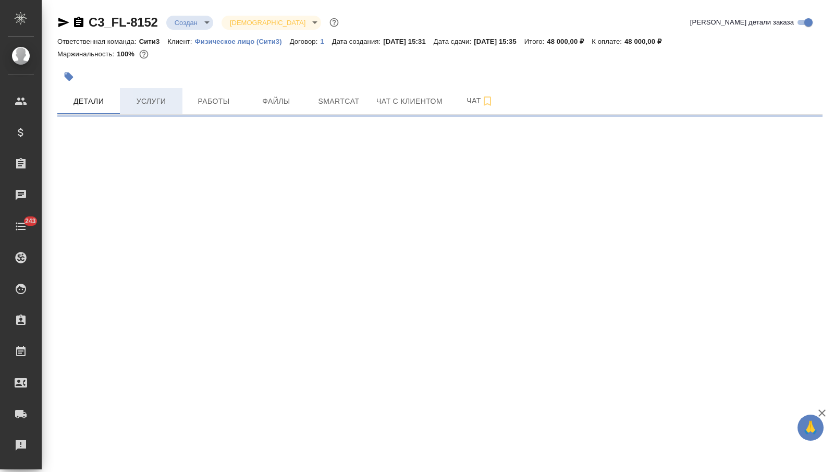
click at [141, 104] on span "Услуги" at bounding box center [151, 101] width 50 height 13
select select "RU"
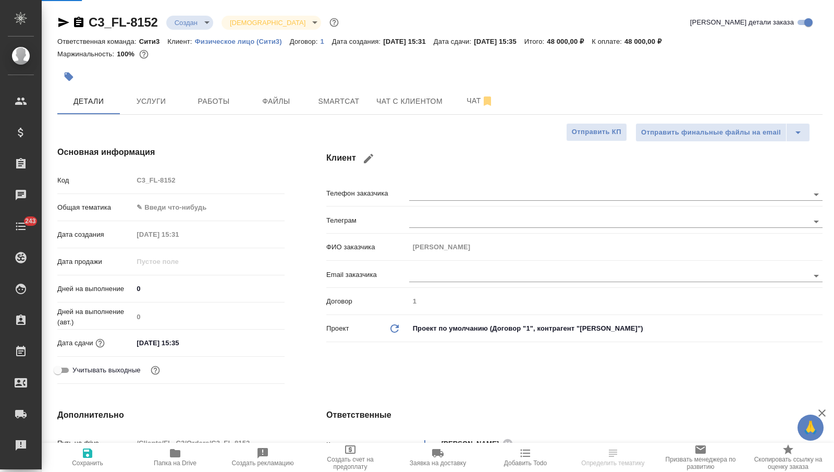
type textarea "x"
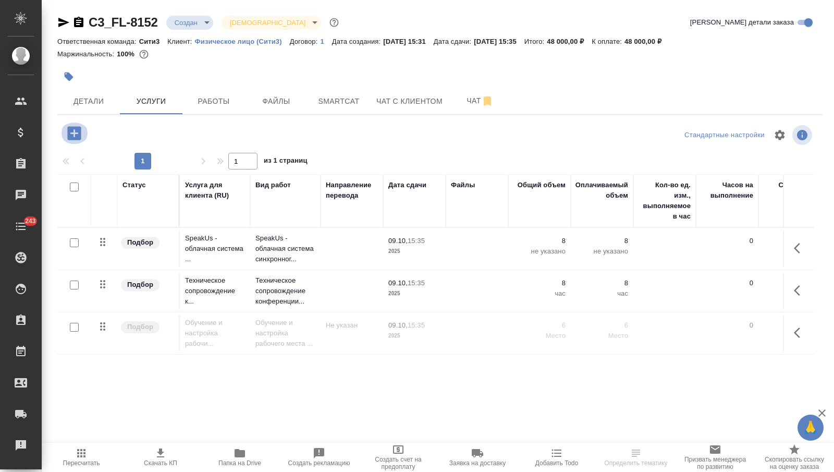
click at [74, 135] on icon "button" at bounding box center [74, 133] width 18 height 18
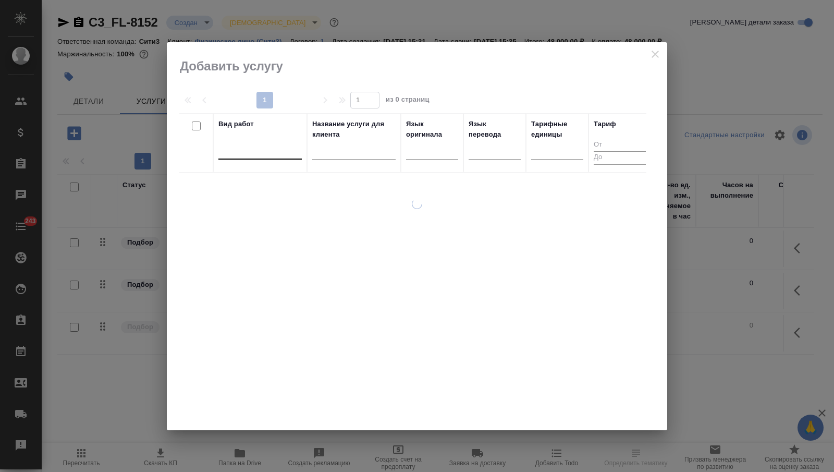
click at [265, 149] on div at bounding box center [260, 148] width 83 height 15
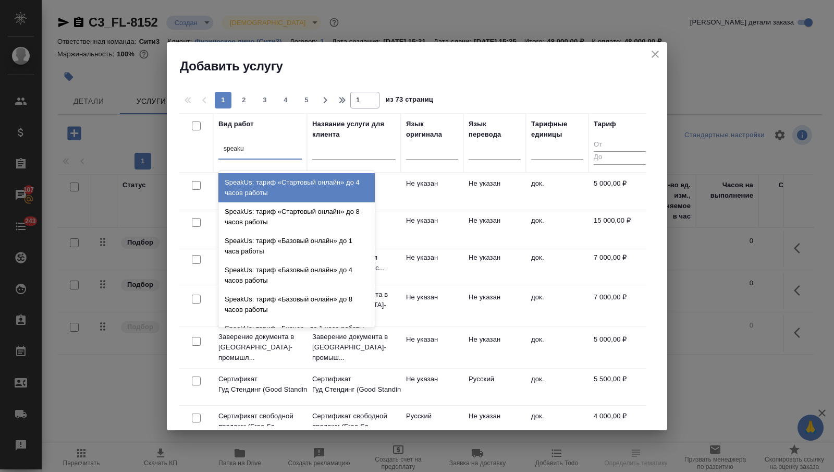
type input "speakus"
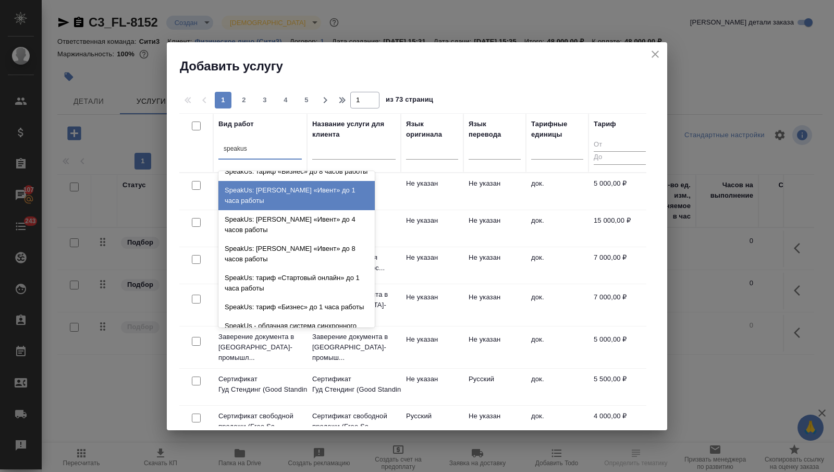
scroll to position [204, 0]
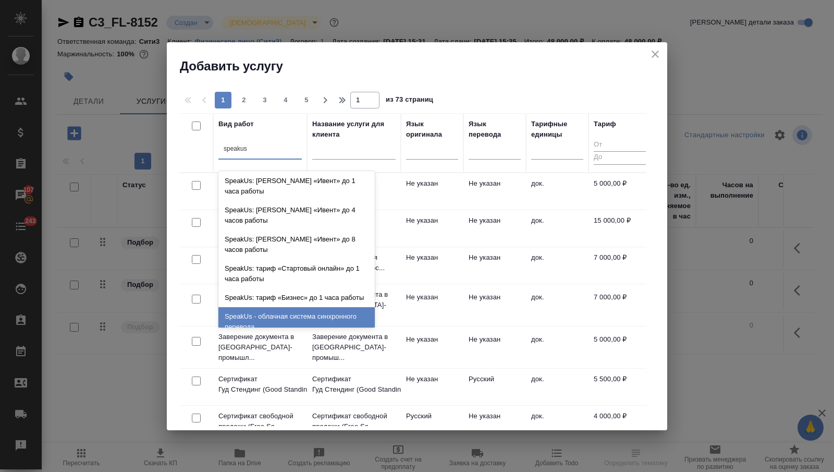
click at [304, 307] on div "SpeakUs - облачная система синхронного перевода" at bounding box center [297, 321] width 156 height 29
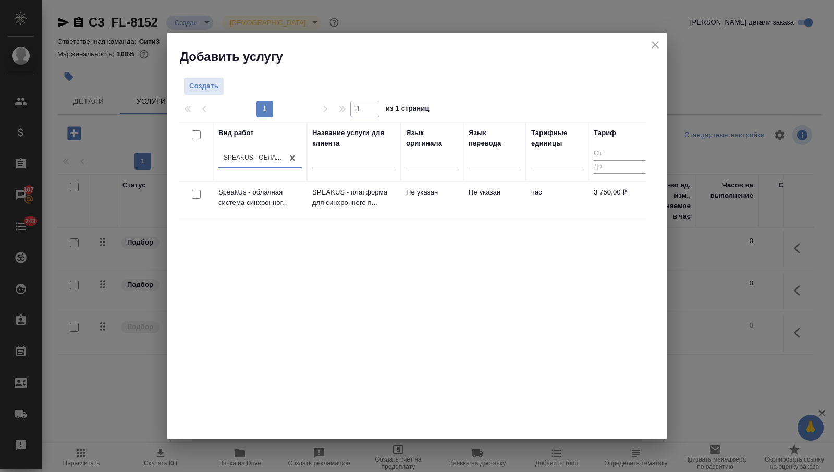
click at [232, 143] on div "Вид работ option SpeakUs - облачная система синхронного перевода, selected. 0 r…" at bounding box center [260, 152] width 83 height 48
click at [229, 155] on div "SpeakUs - облачная система синхронного перевода" at bounding box center [254, 157] width 60 height 9
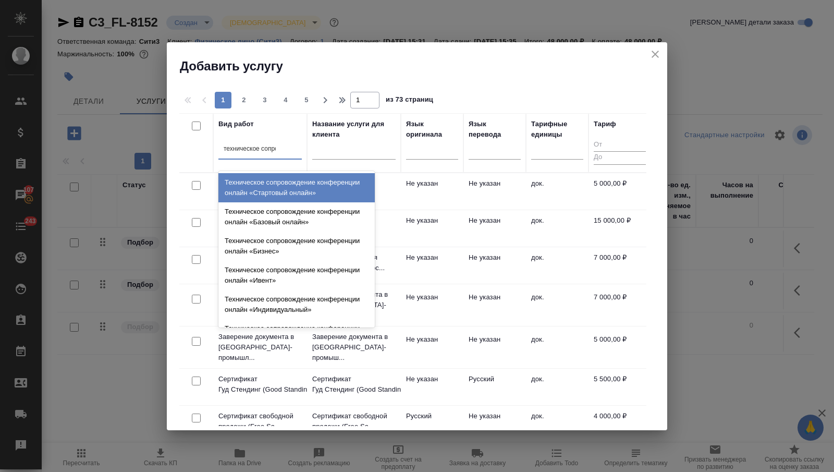
type input "техническое сопрово"
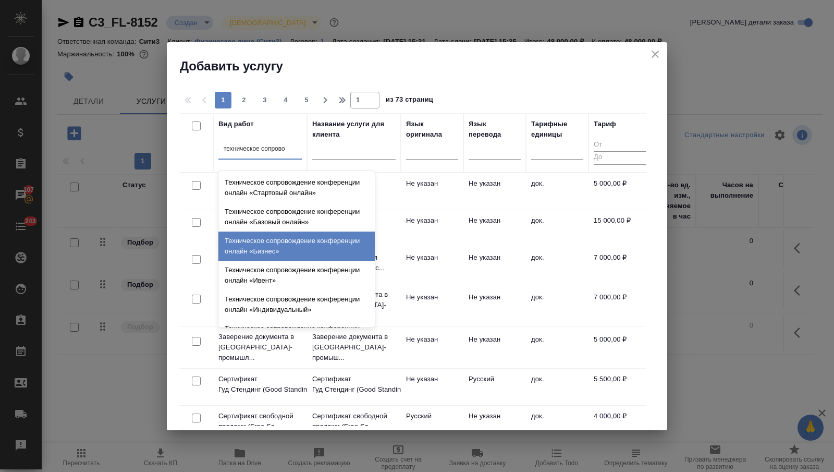
scroll to position [22, 0]
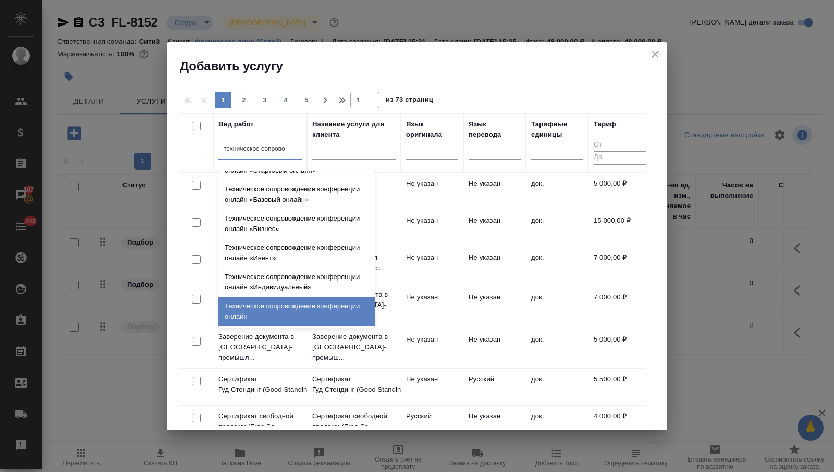
click at [263, 315] on div "Техническое сопровождение конференции онлайн" at bounding box center [297, 311] width 156 height 29
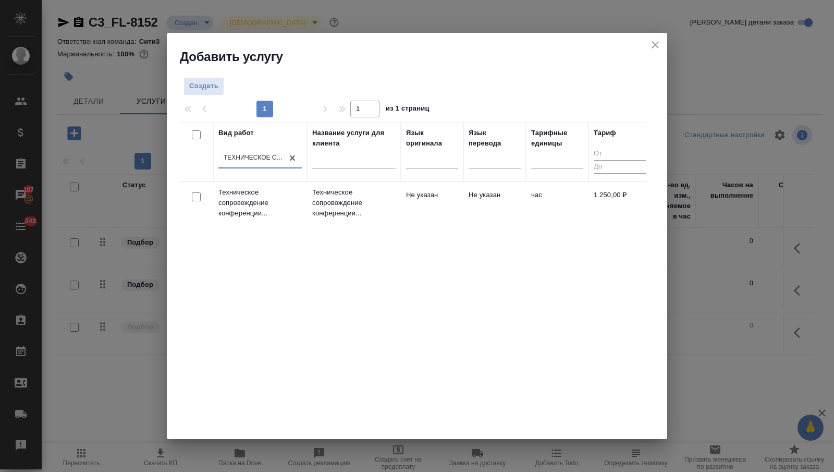
click at [658, 35] on div "Добавить услугу" at bounding box center [417, 49] width 501 height 32
click at [656, 41] on icon "close" at bounding box center [655, 45] width 13 height 13
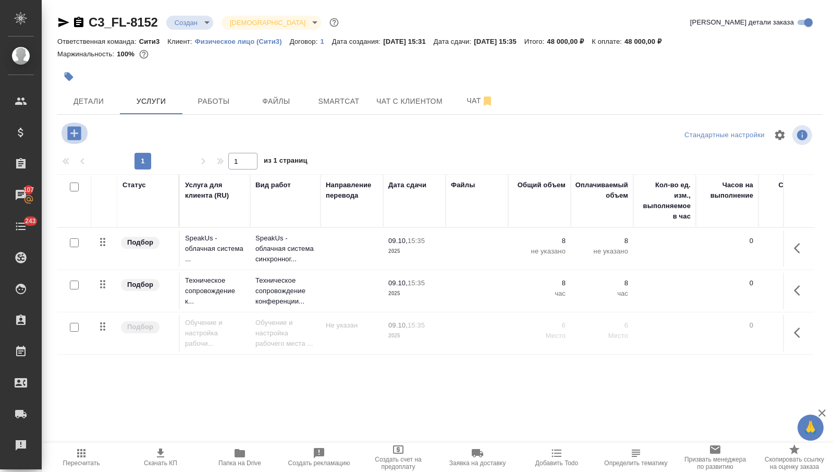
click at [86, 131] on button "button" at bounding box center [74, 133] width 29 height 21
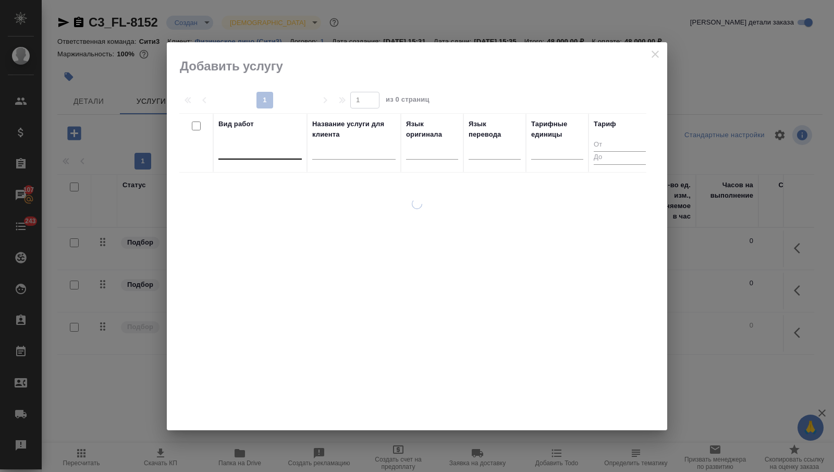
click at [294, 148] on div at bounding box center [260, 148] width 83 height 15
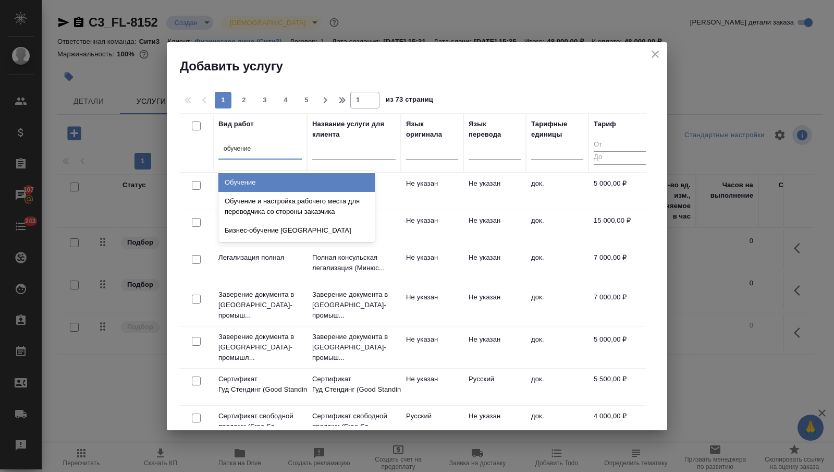
type input "обучение"
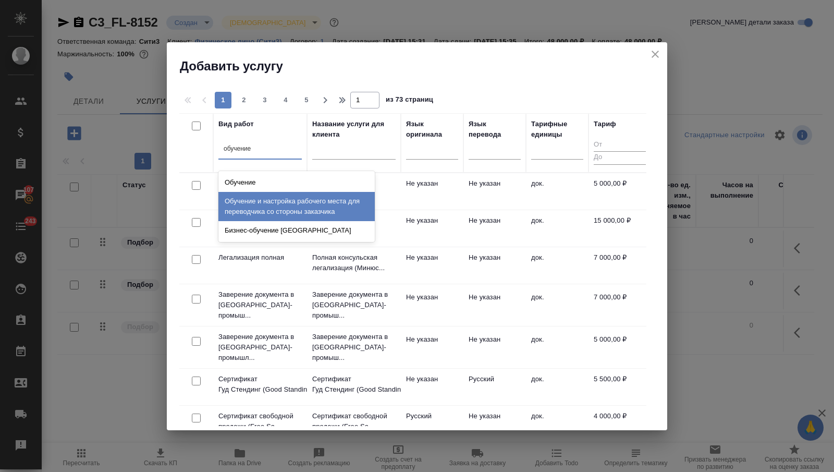
click at [295, 207] on div "Обучение и настройка рабочего места для переводчика со стороны заказчика" at bounding box center [297, 206] width 156 height 29
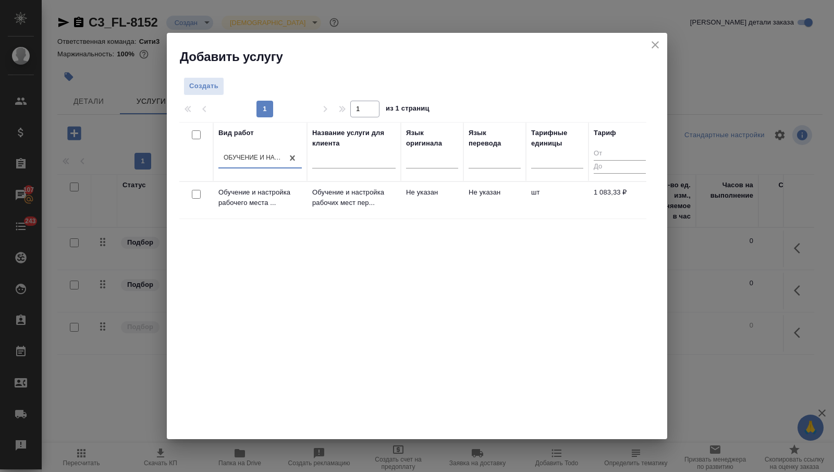
click at [653, 45] on icon "close" at bounding box center [655, 45] width 13 height 13
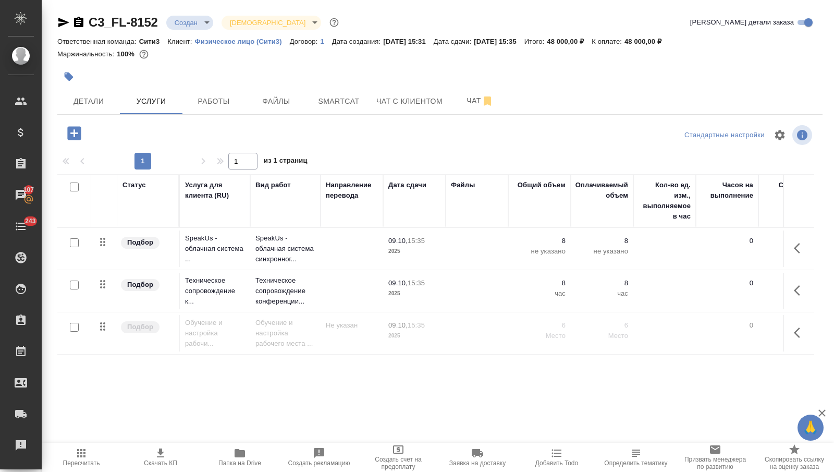
click at [514, 326] on p "6" at bounding box center [540, 325] width 52 height 10
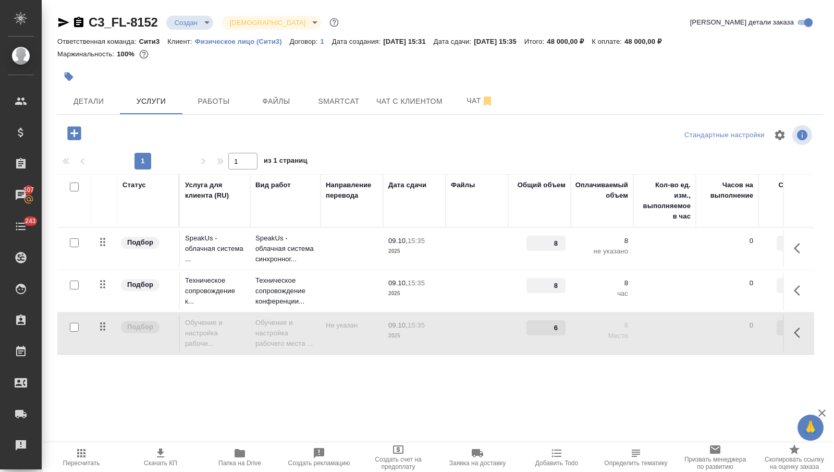
click at [514, 326] on div "6" at bounding box center [540, 327] width 52 height 15
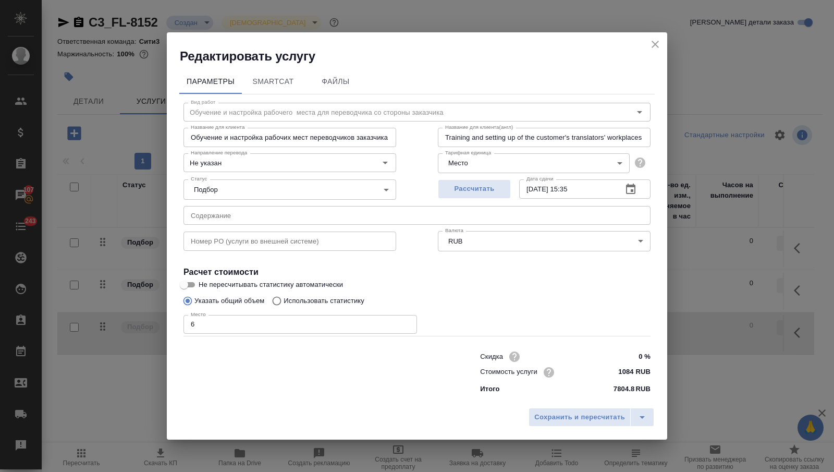
click at [653, 40] on icon "close" at bounding box center [655, 44] width 13 height 13
